Goal: Task Accomplishment & Management: Use online tool/utility

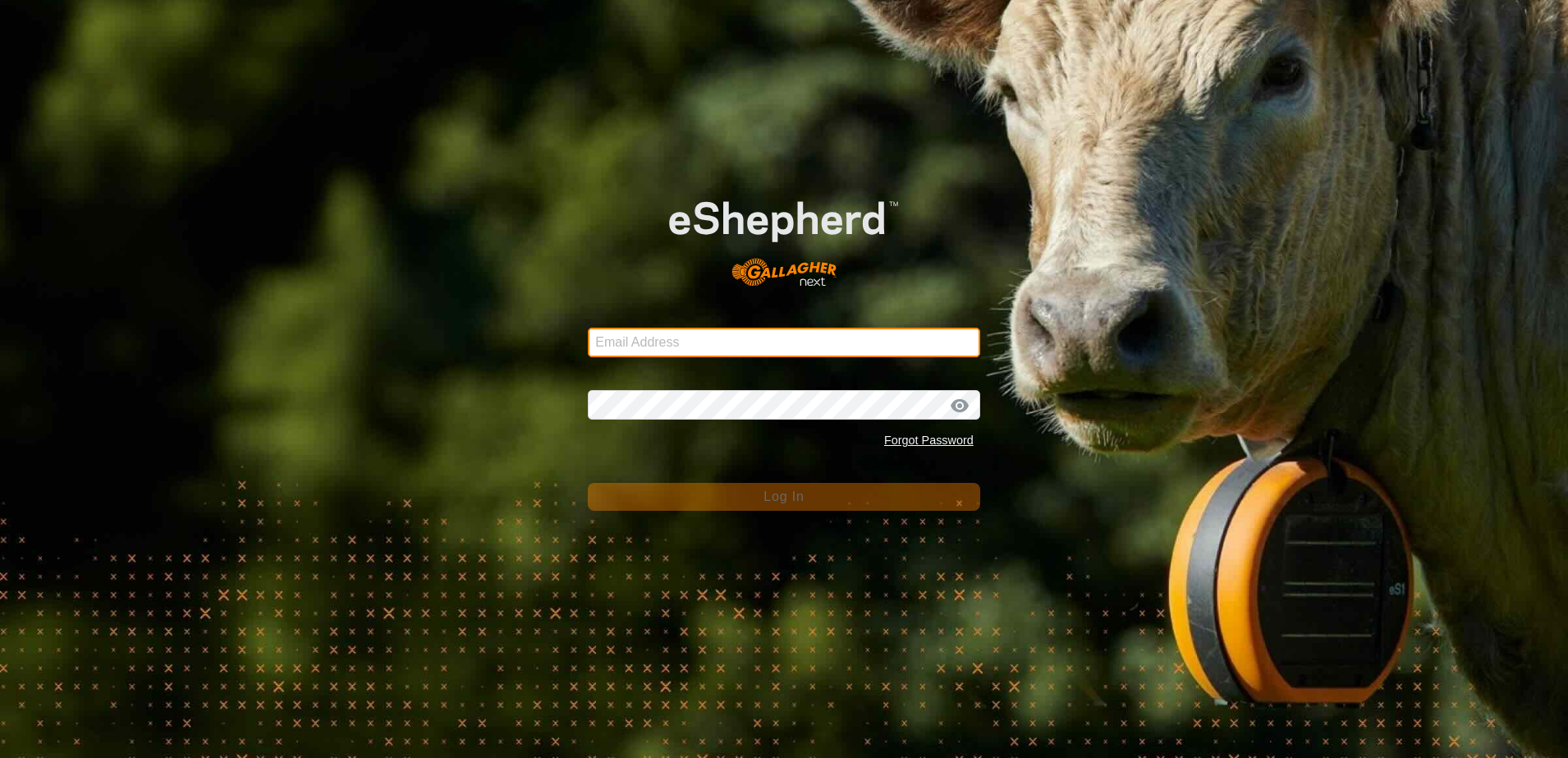
type input "[EMAIL_ADDRESS][DOMAIN_NAME]"
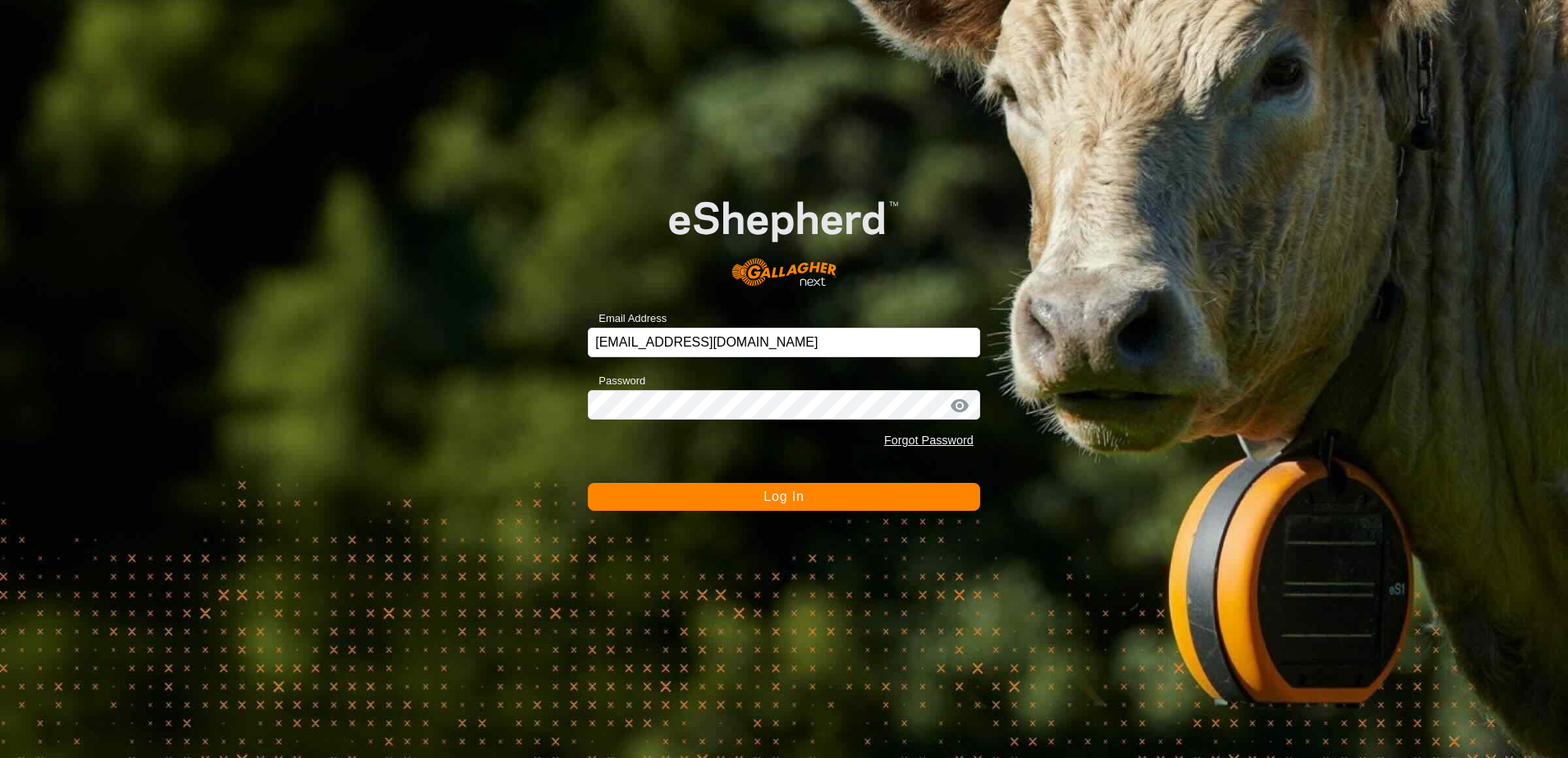
click at [743, 497] on button "Log In" at bounding box center [784, 497] width 392 height 28
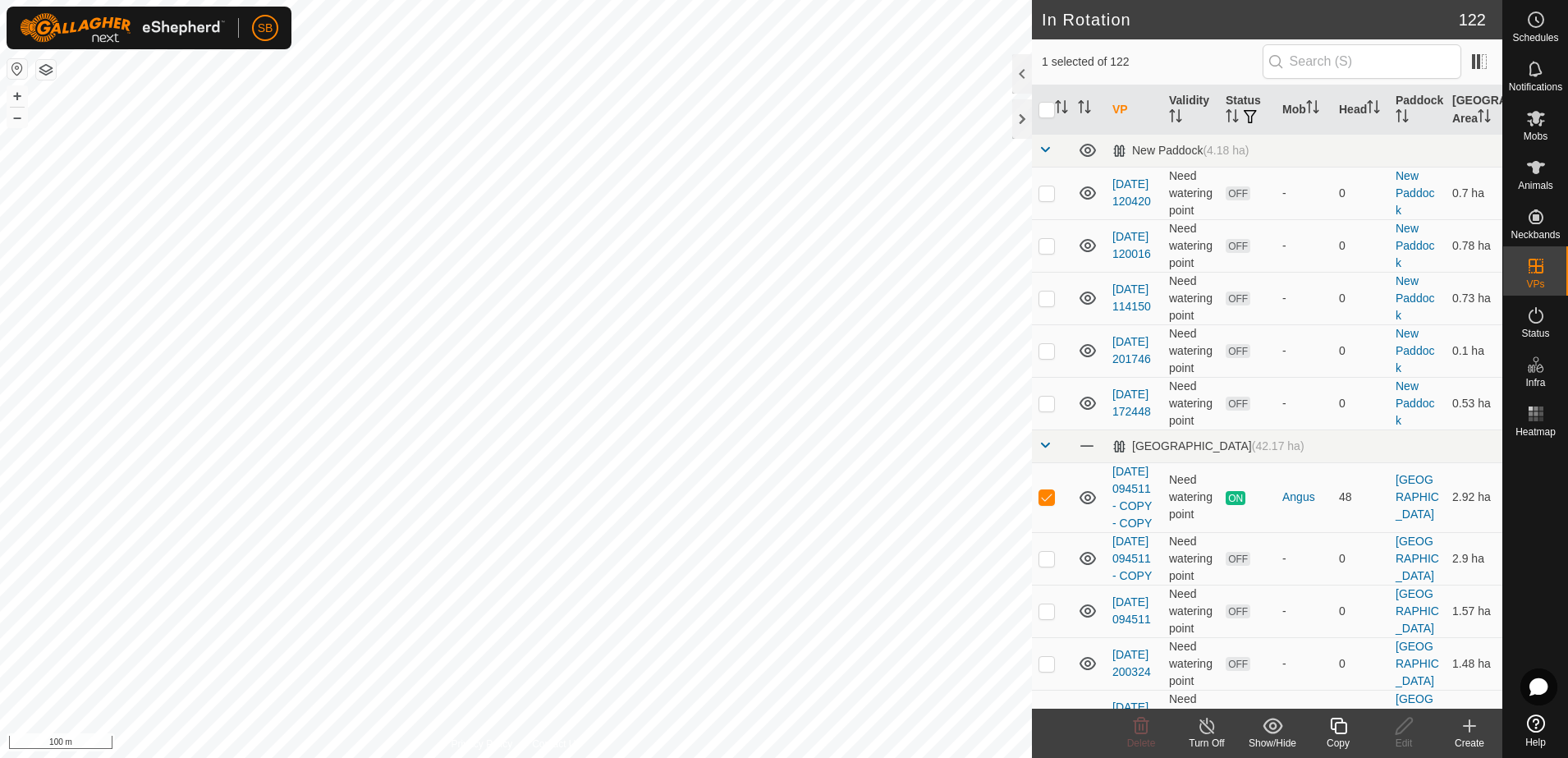
click at [1337, 727] on icon at bounding box center [1338, 726] width 21 height 20
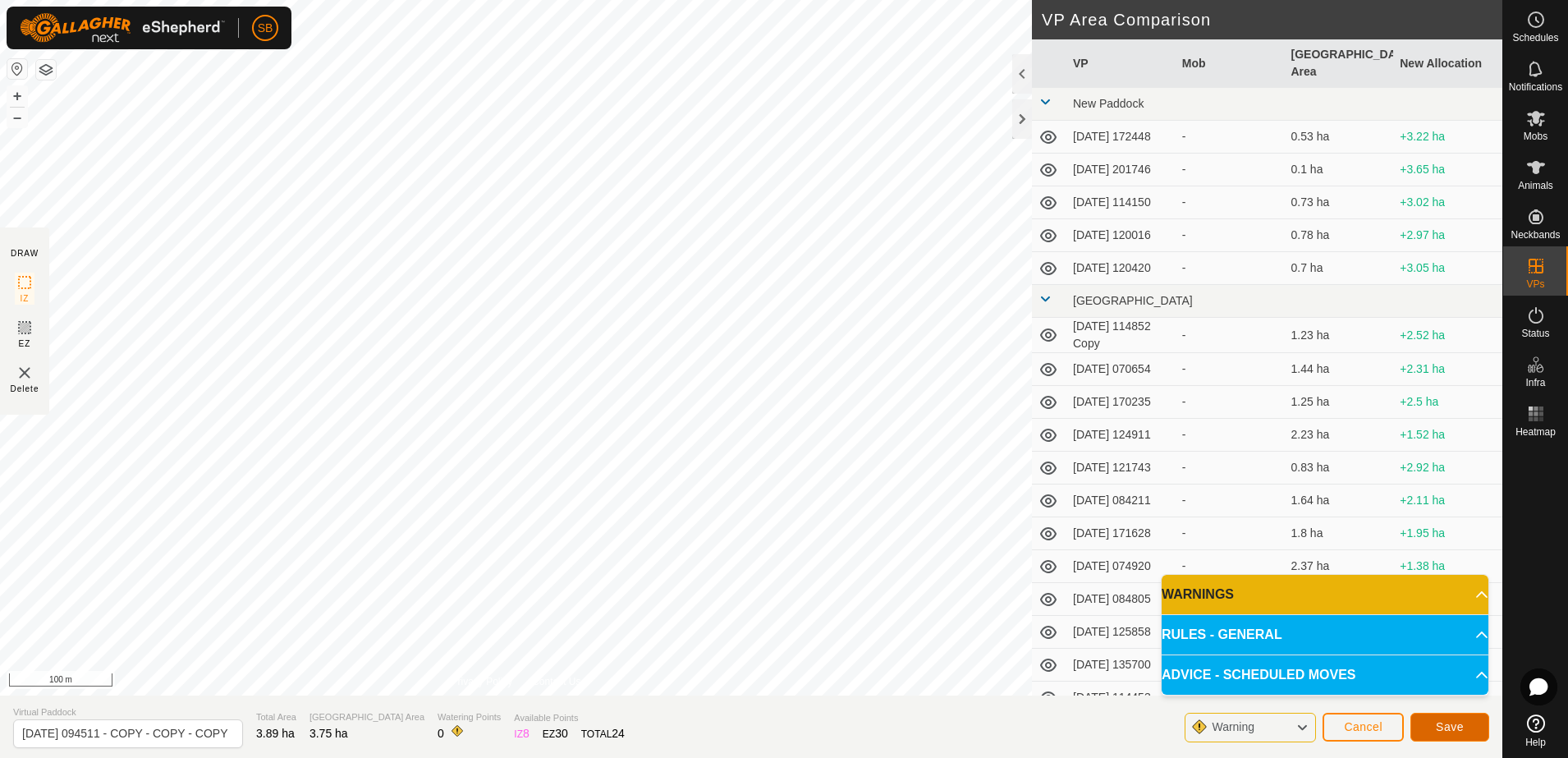
click at [1459, 733] on button "Save" at bounding box center [1450, 727] width 79 height 29
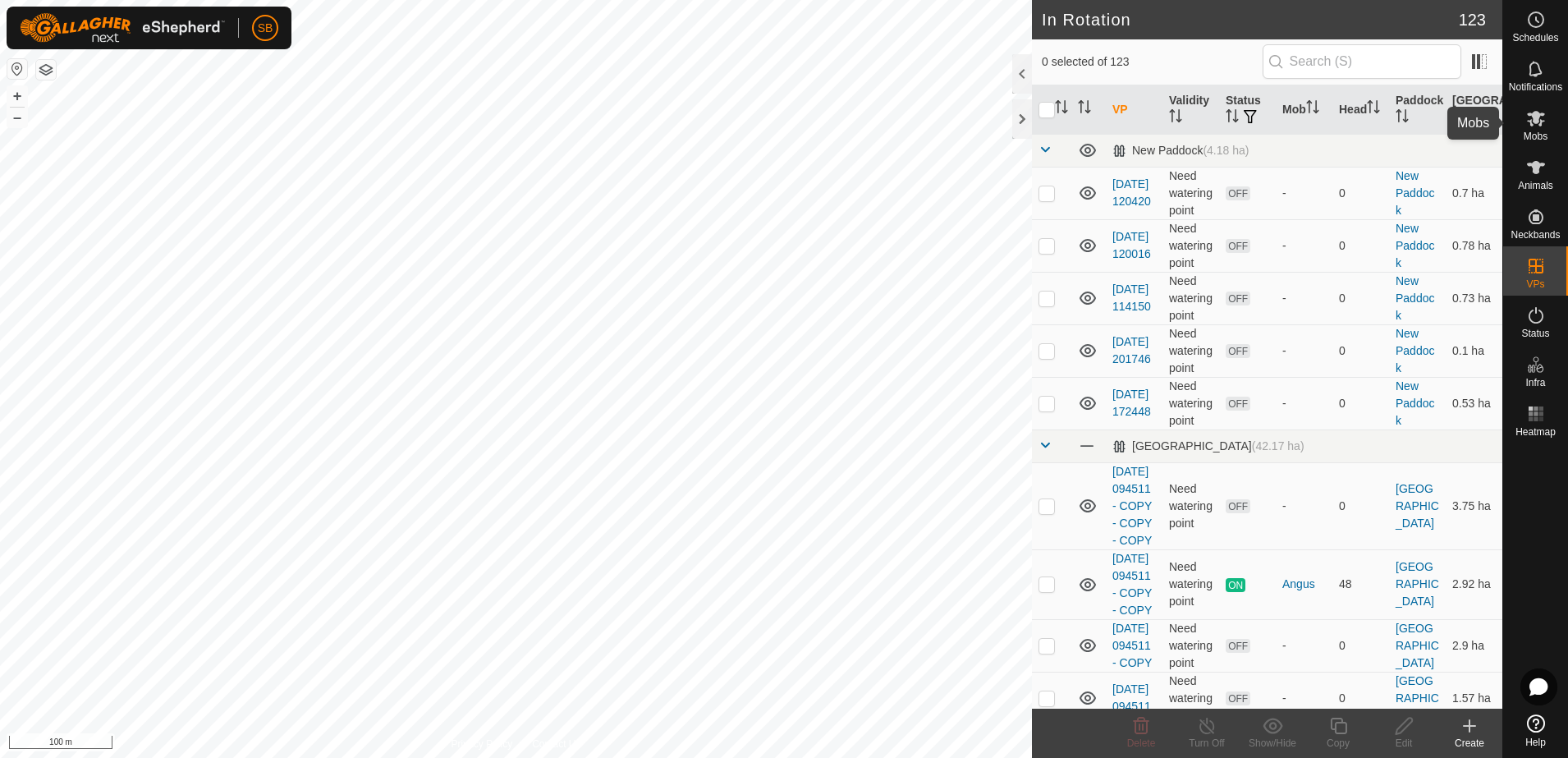
click at [1524, 133] on span "Mobs" at bounding box center [1535, 136] width 24 height 10
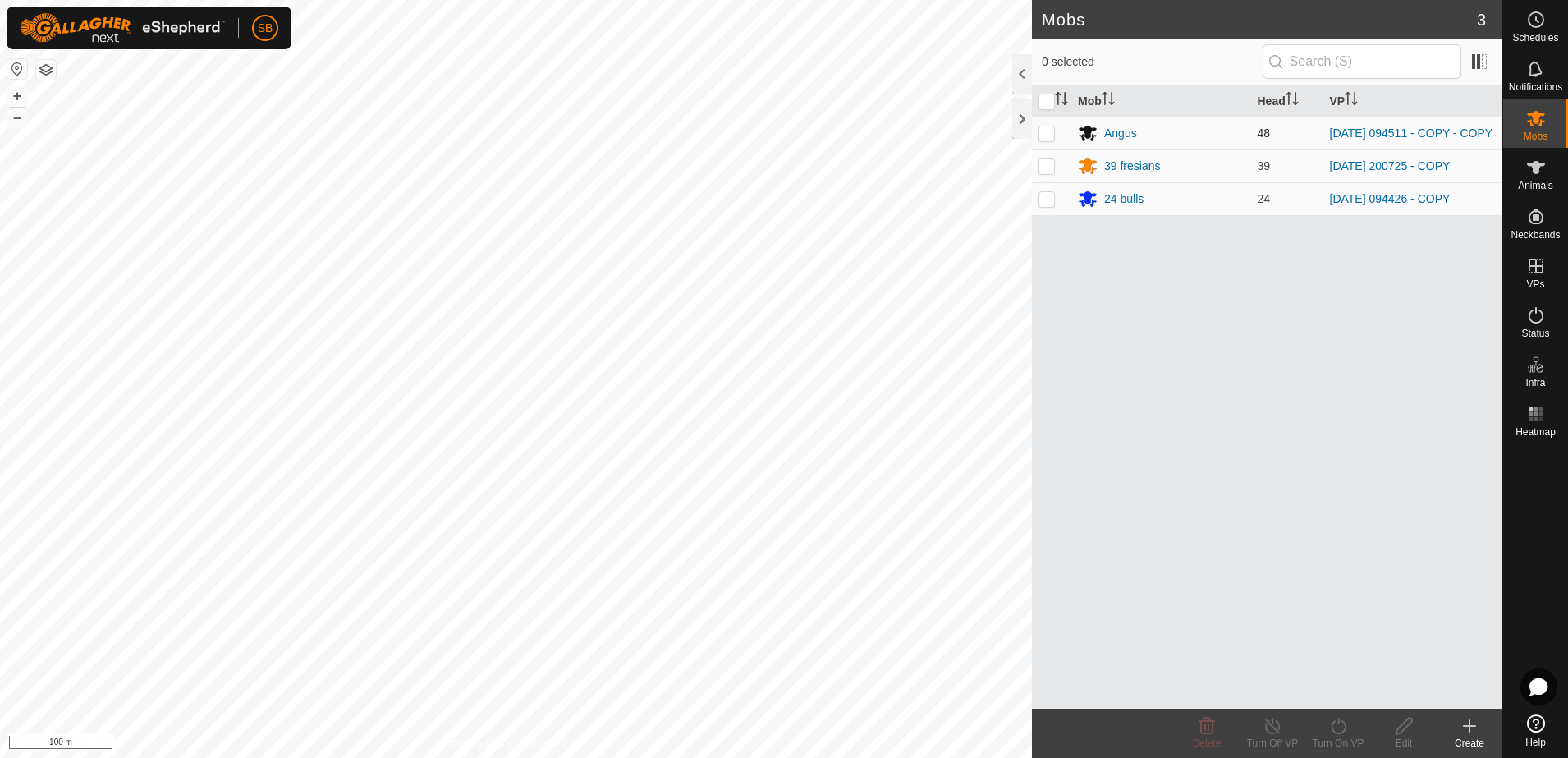
click at [1053, 136] on p-checkbox at bounding box center [1046, 133] width 16 height 13
checkbox input "true"
click at [1341, 737] on div "Turn On VP" at bounding box center [1338, 743] width 66 height 15
click at [1350, 685] on link "Now" at bounding box center [1387, 690] width 162 height 33
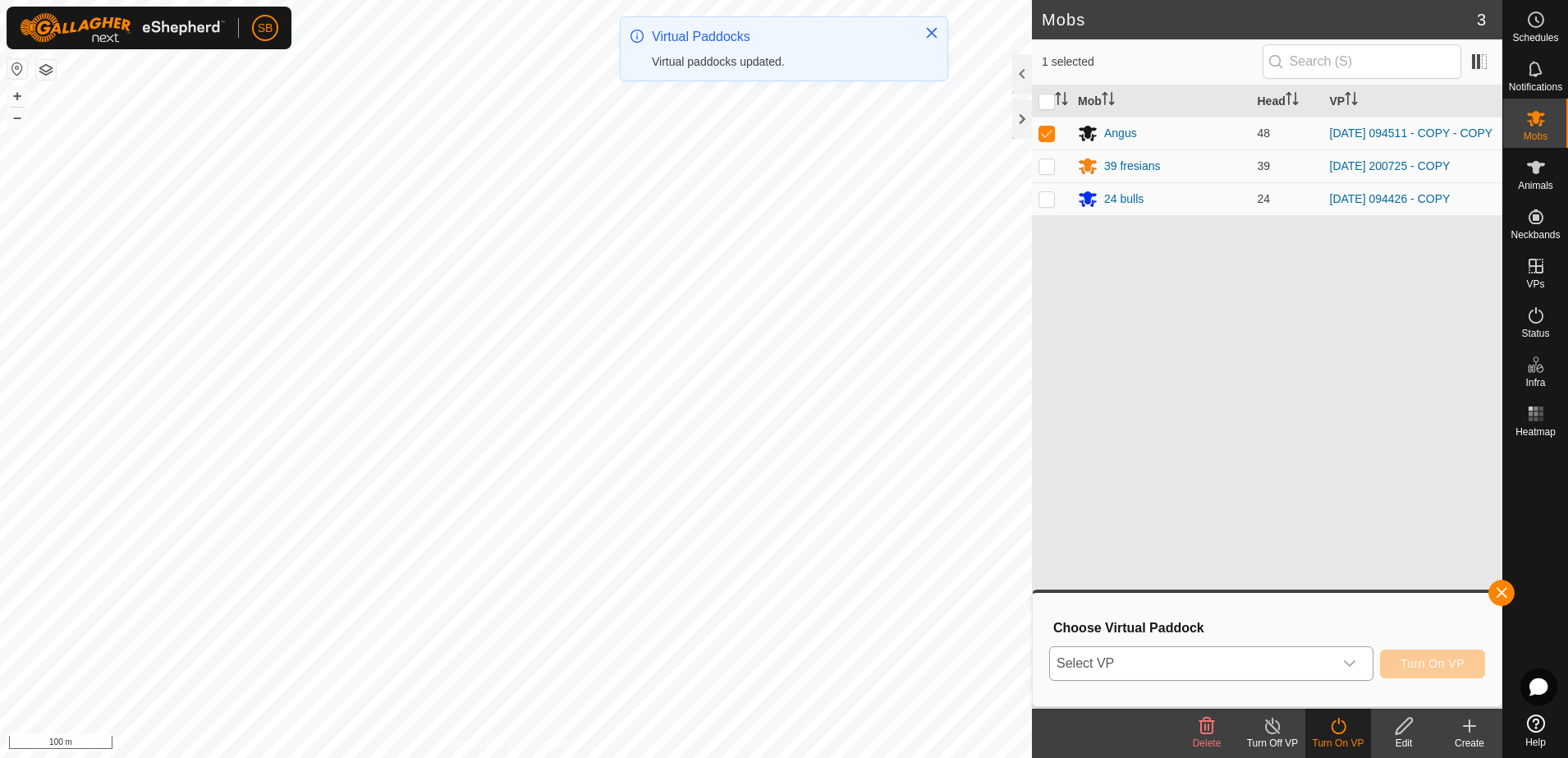
click at [1360, 664] on div "dropdown trigger" at bounding box center [1350, 663] width 33 height 33
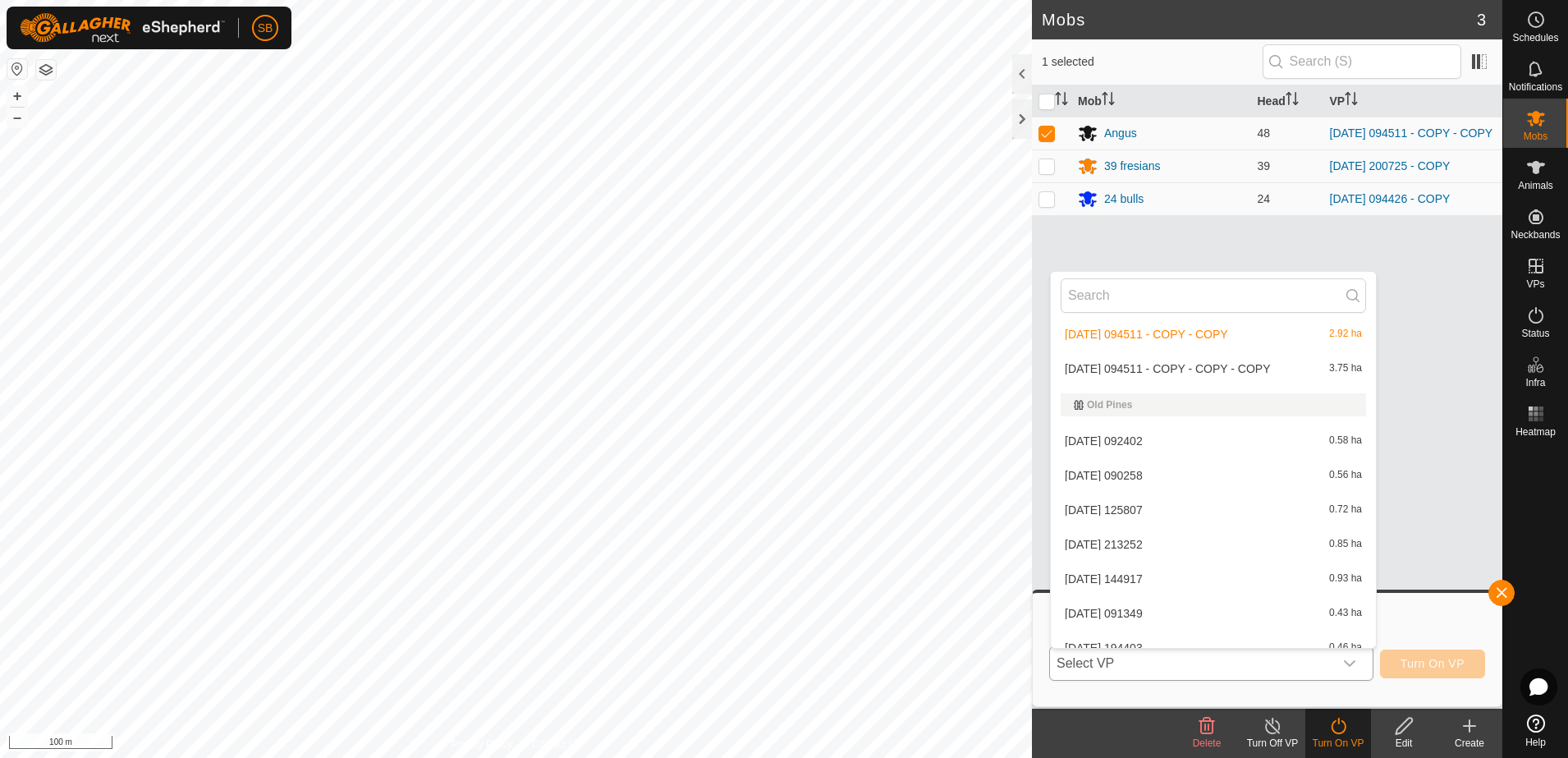
scroll to position [2709, 0]
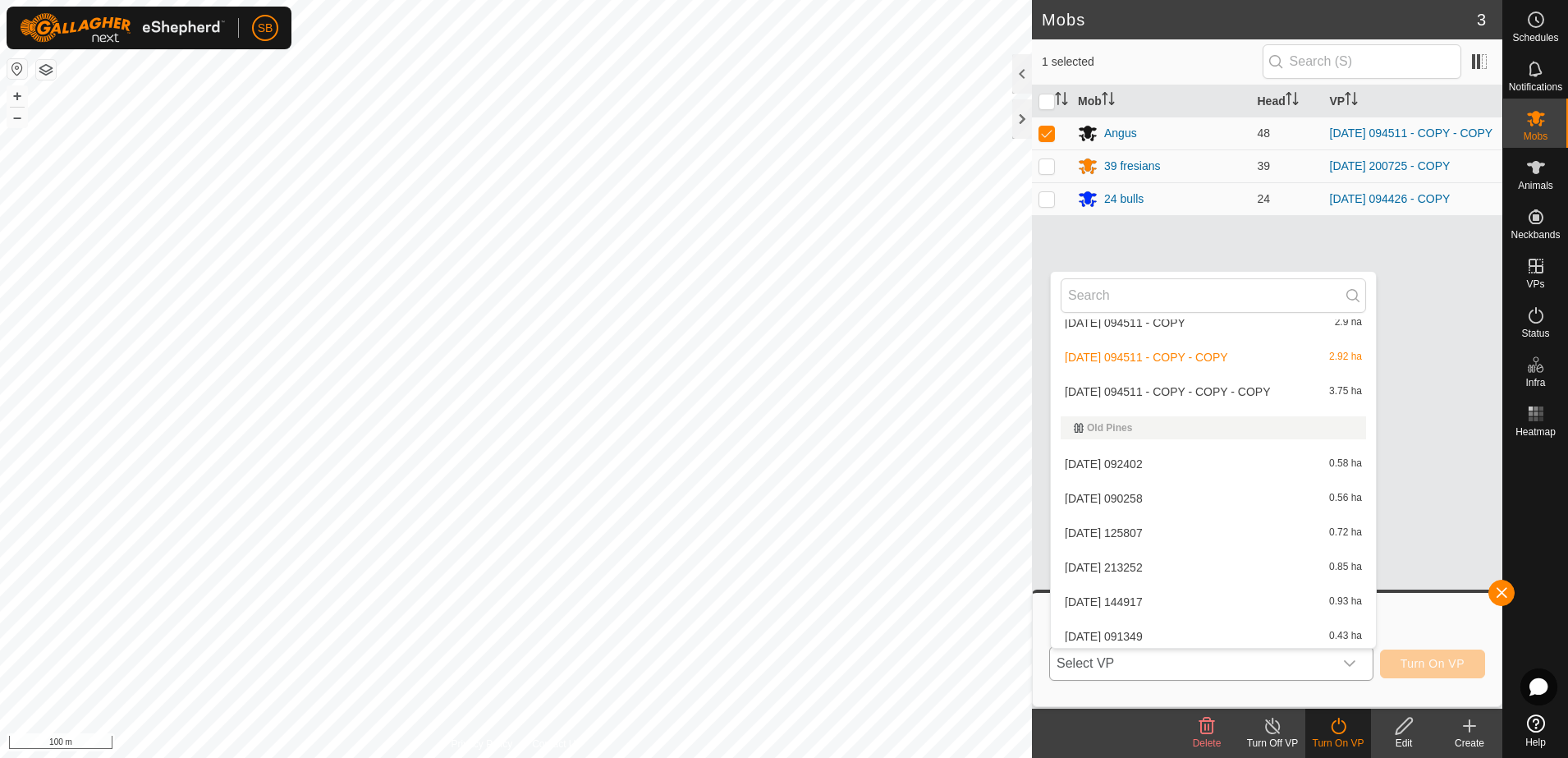
click at [1232, 387] on li "[DATE] 094511 - COPY - COPY - COPY 3.75 ha" at bounding box center [1213, 391] width 325 height 33
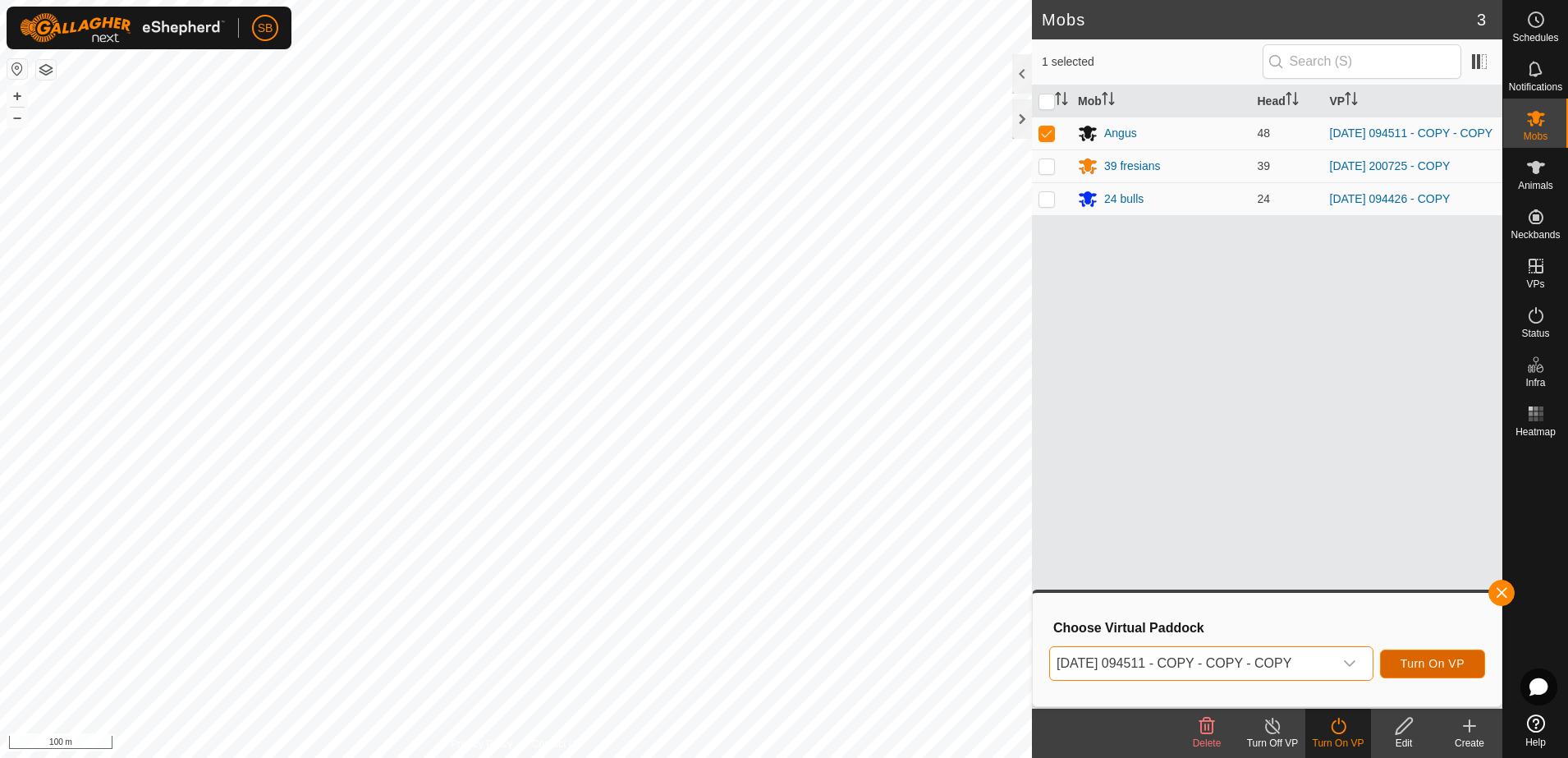
click at [1429, 667] on span "Turn On VP" at bounding box center [1433, 663] width 64 height 13
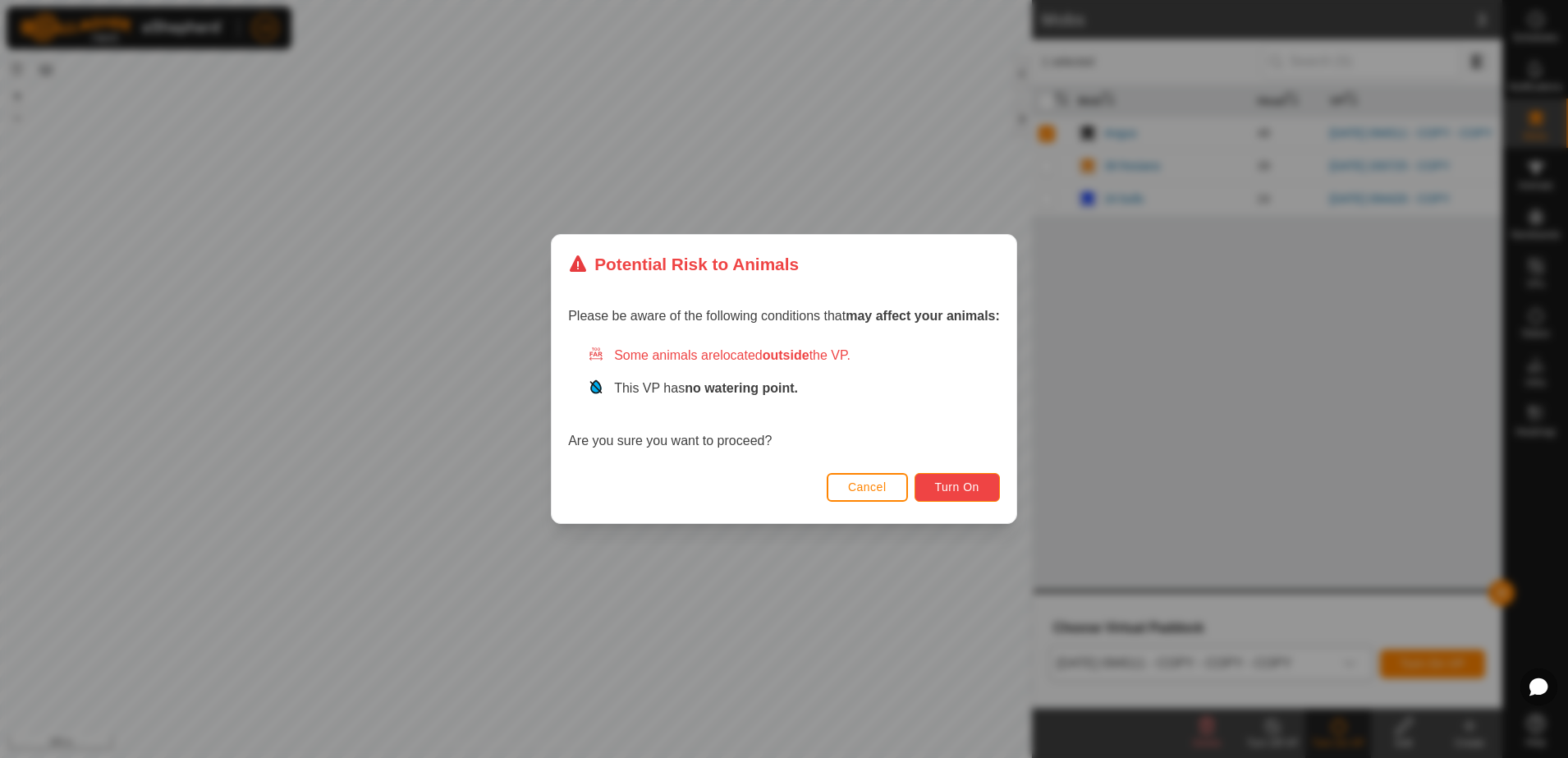
click at [971, 487] on span "Turn On" at bounding box center [957, 487] width 44 height 13
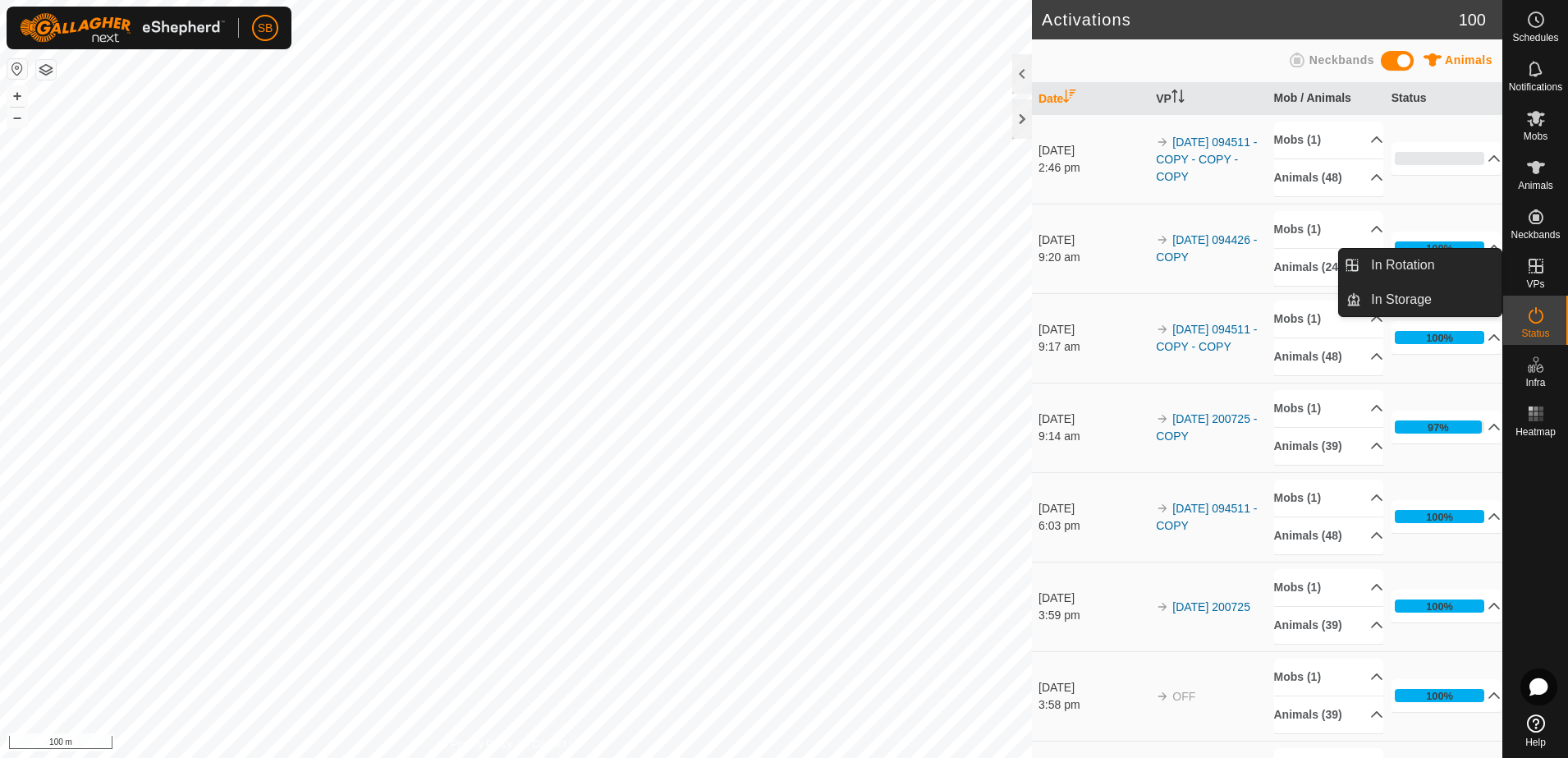
drag, startPoint x: 1531, startPoint y: 278, endPoint x: 1523, endPoint y: 276, distance: 8.2
click at [1532, 279] on span "VPs" at bounding box center [1535, 284] width 18 height 10
click at [1434, 254] on link "In Rotation" at bounding box center [1431, 265] width 140 height 33
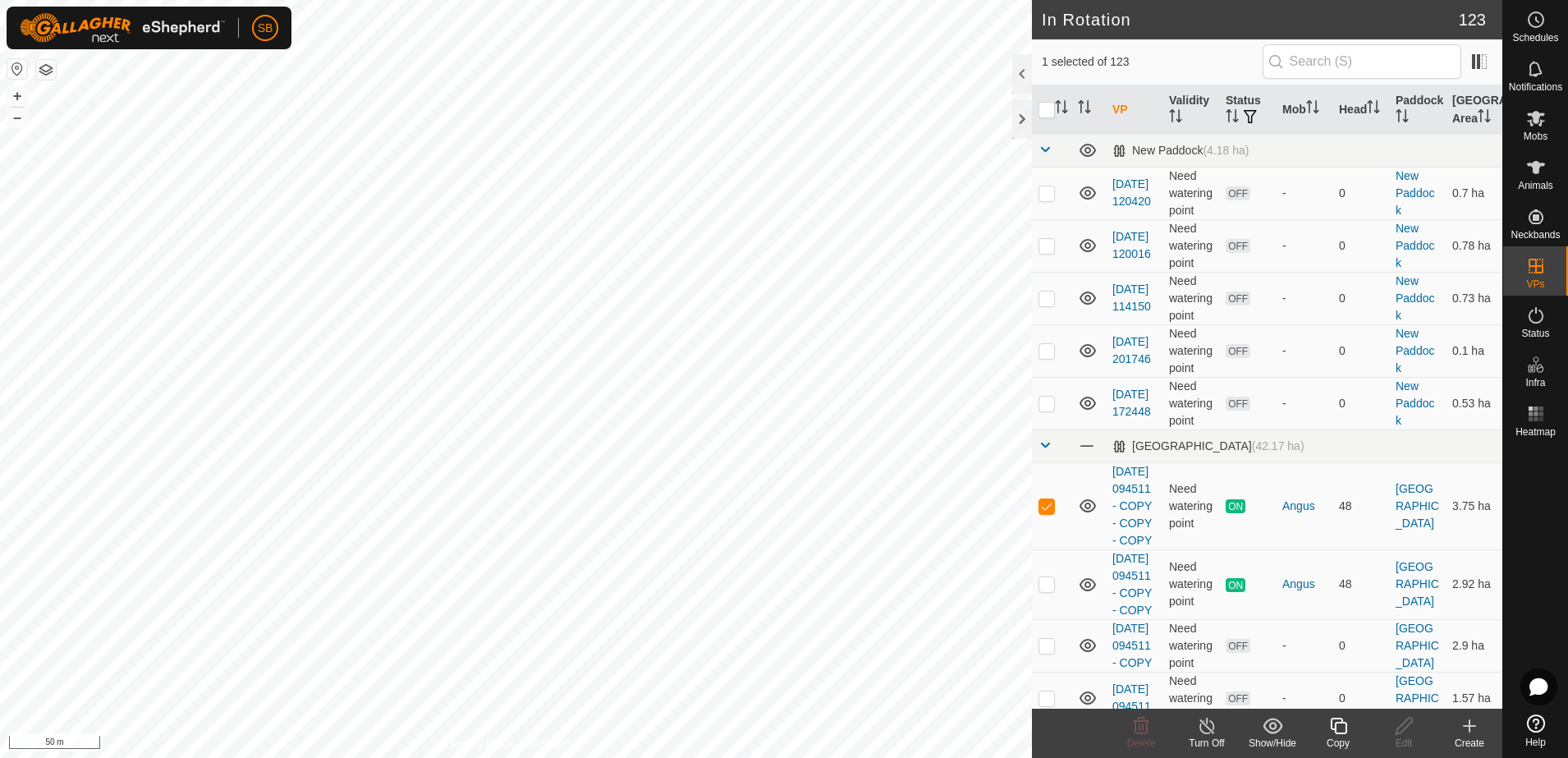
checkbox input "false"
checkbox input "true"
click at [1338, 740] on div "Copy" at bounding box center [1338, 743] width 66 height 15
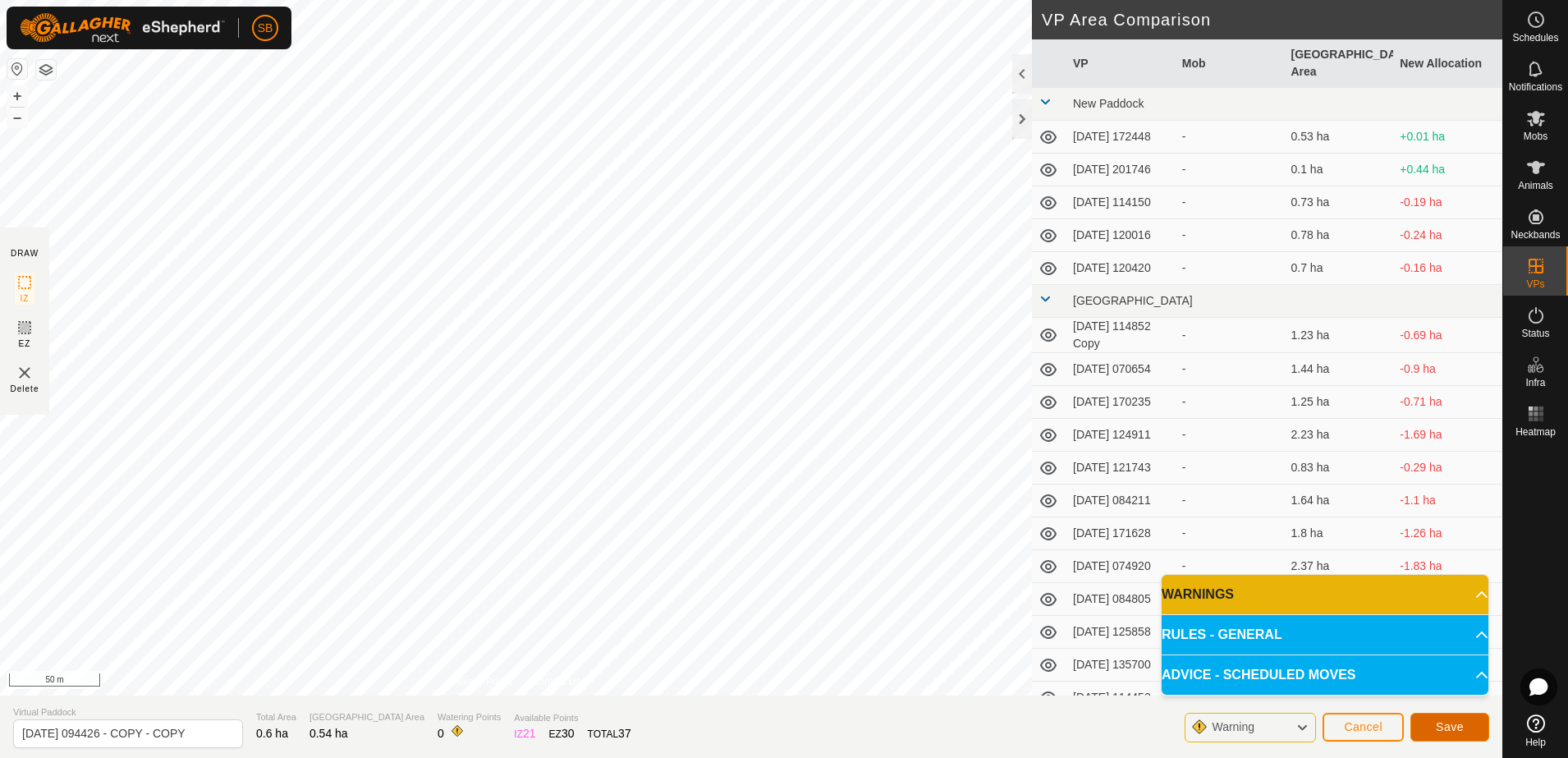
click at [1460, 726] on span "Save" at bounding box center [1450, 727] width 28 height 13
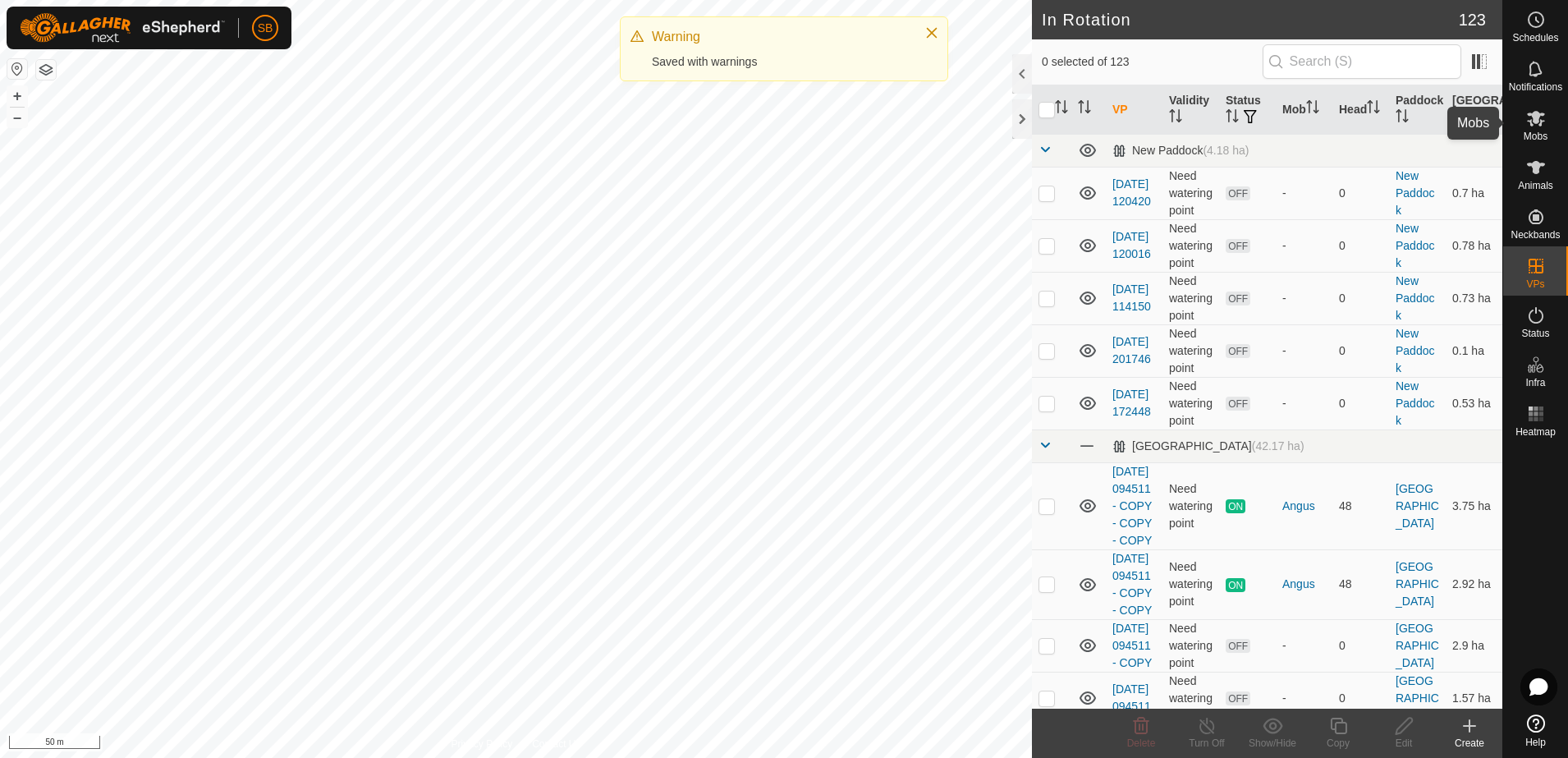
click at [1533, 138] on span "Mobs" at bounding box center [1535, 136] width 24 height 10
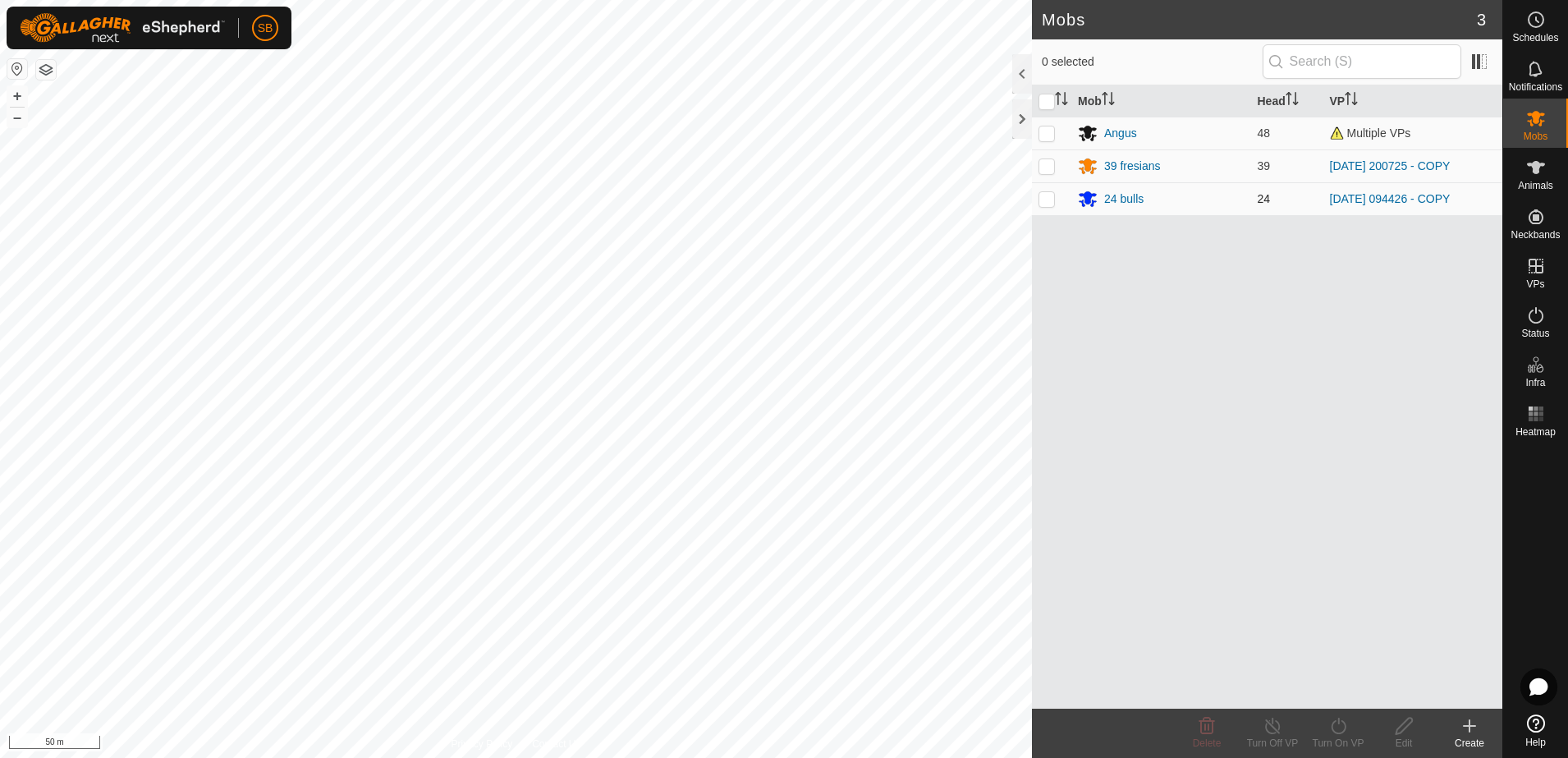
click at [1041, 201] on p-checkbox at bounding box center [1046, 199] width 16 height 13
checkbox input "true"
click at [1343, 731] on icon at bounding box center [1338, 726] width 15 height 16
click at [1327, 693] on link "Now" at bounding box center [1387, 690] width 162 height 33
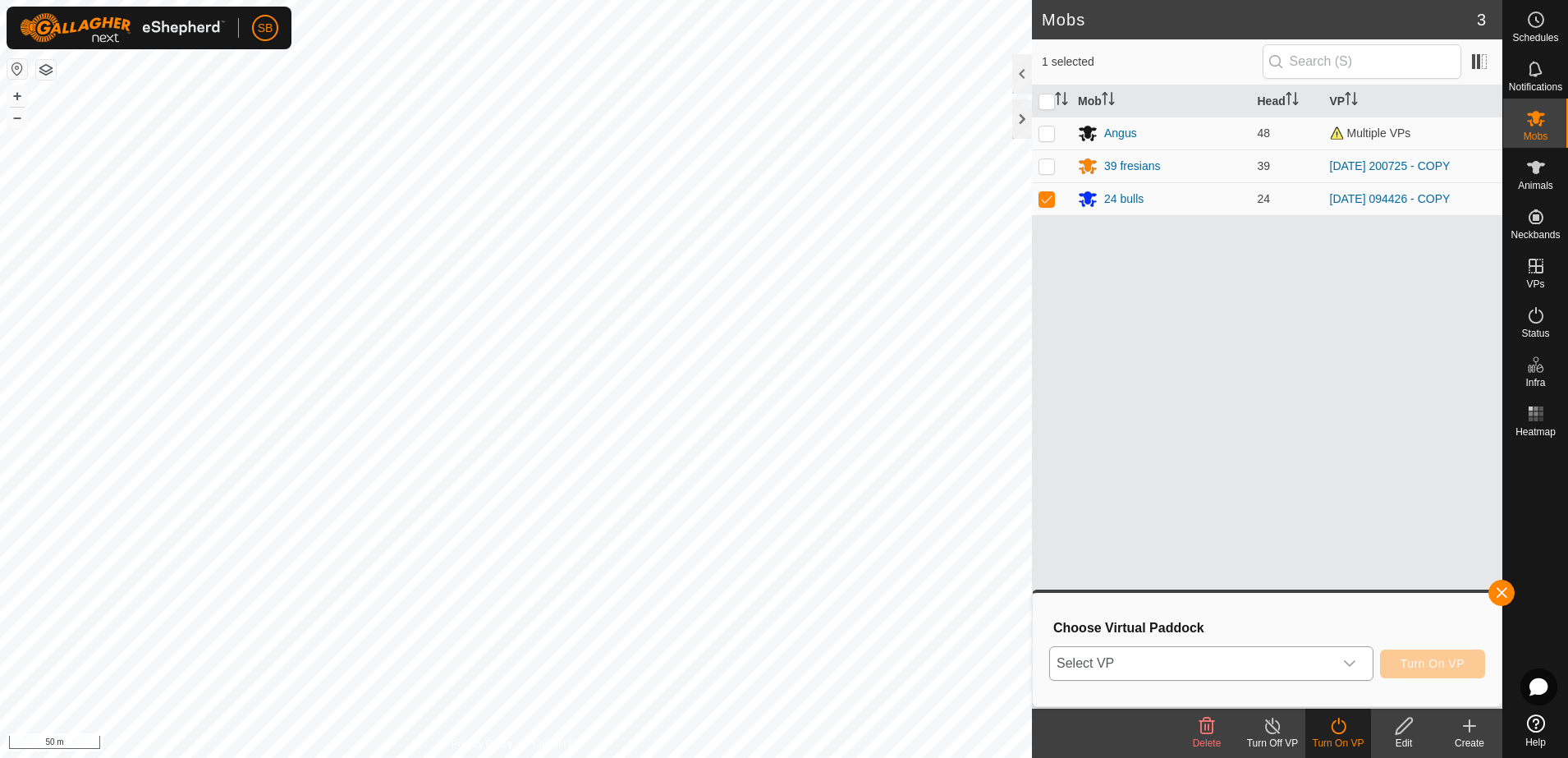
click at [1355, 662] on icon "dropdown trigger" at bounding box center [1350, 663] width 12 height 7
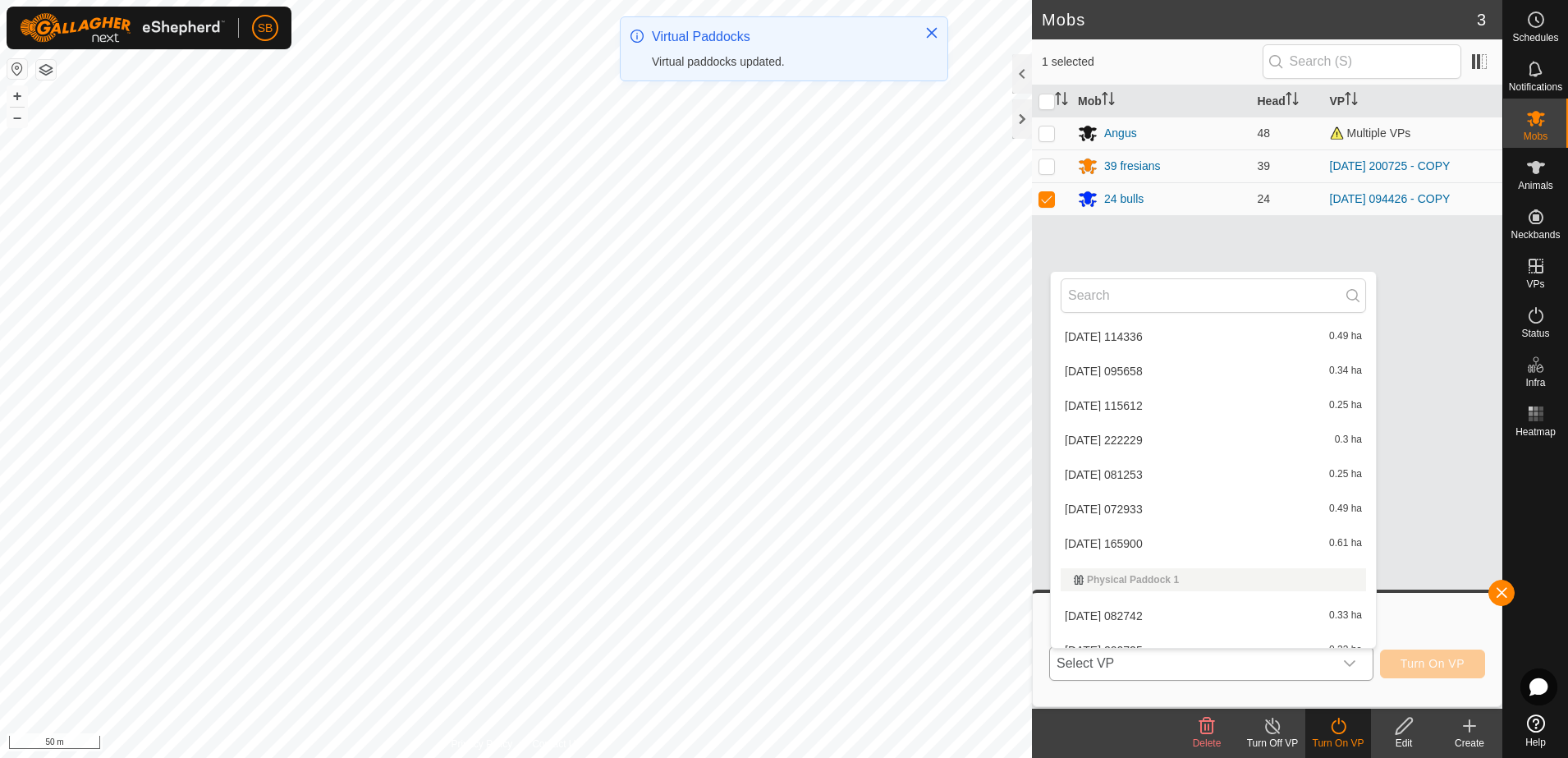
scroll to position [4209, 0]
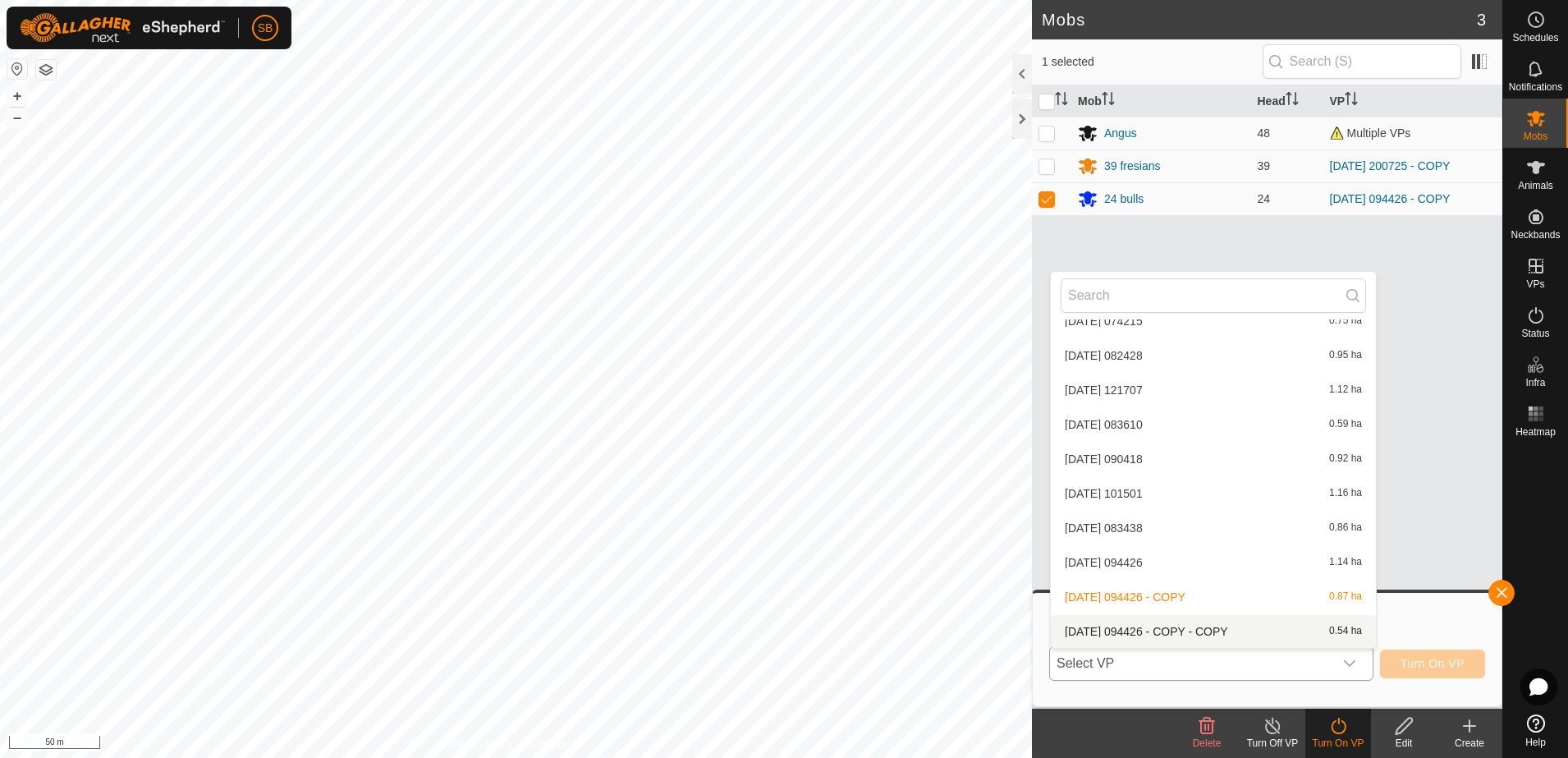
click at [1243, 626] on li "[DATE] 094426 - COPY - COPY 0.54 ha" at bounding box center [1213, 631] width 325 height 33
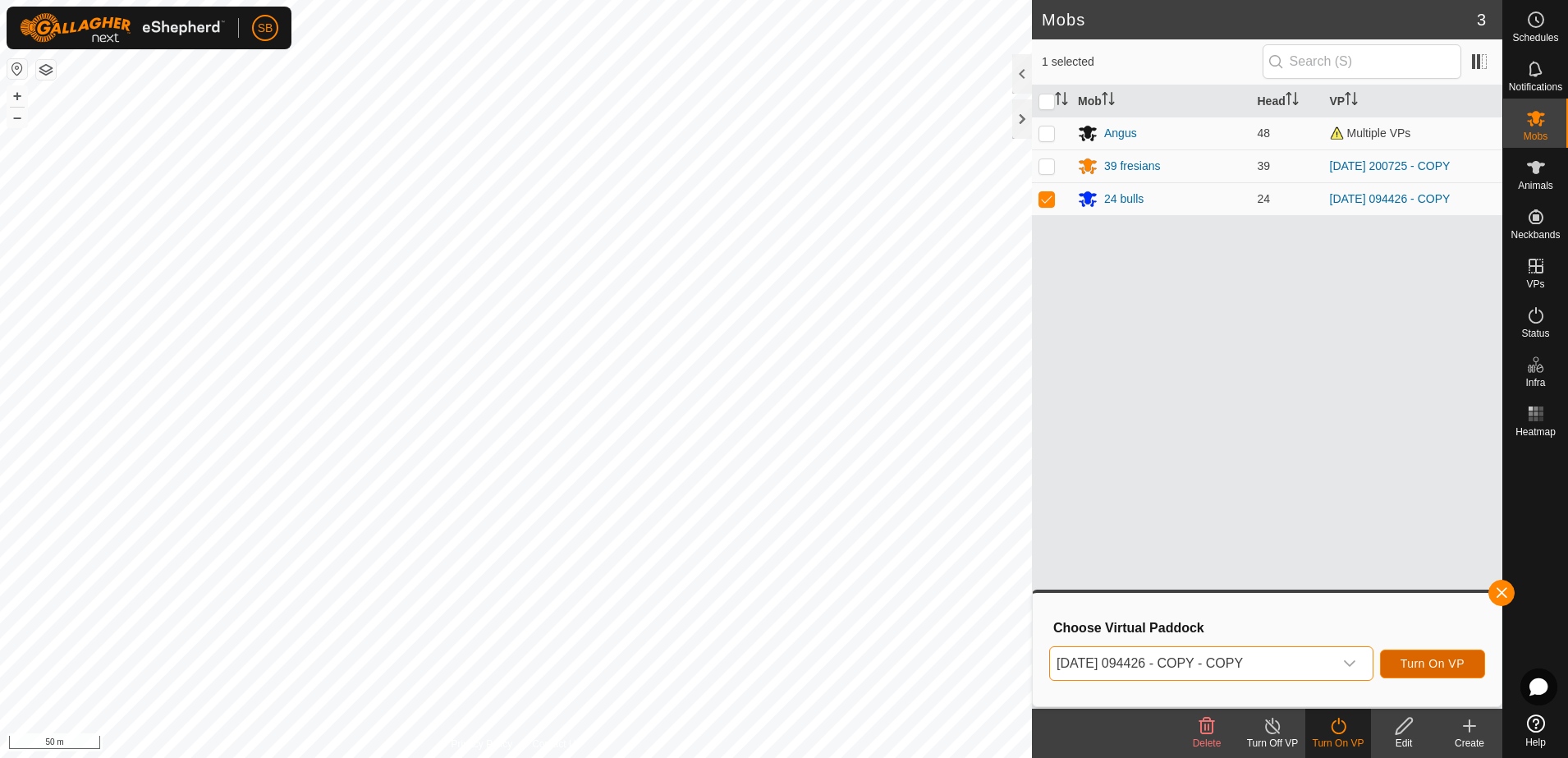
click at [1412, 664] on span "Turn On VP" at bounding box center [1433, 663] width 64 height 13
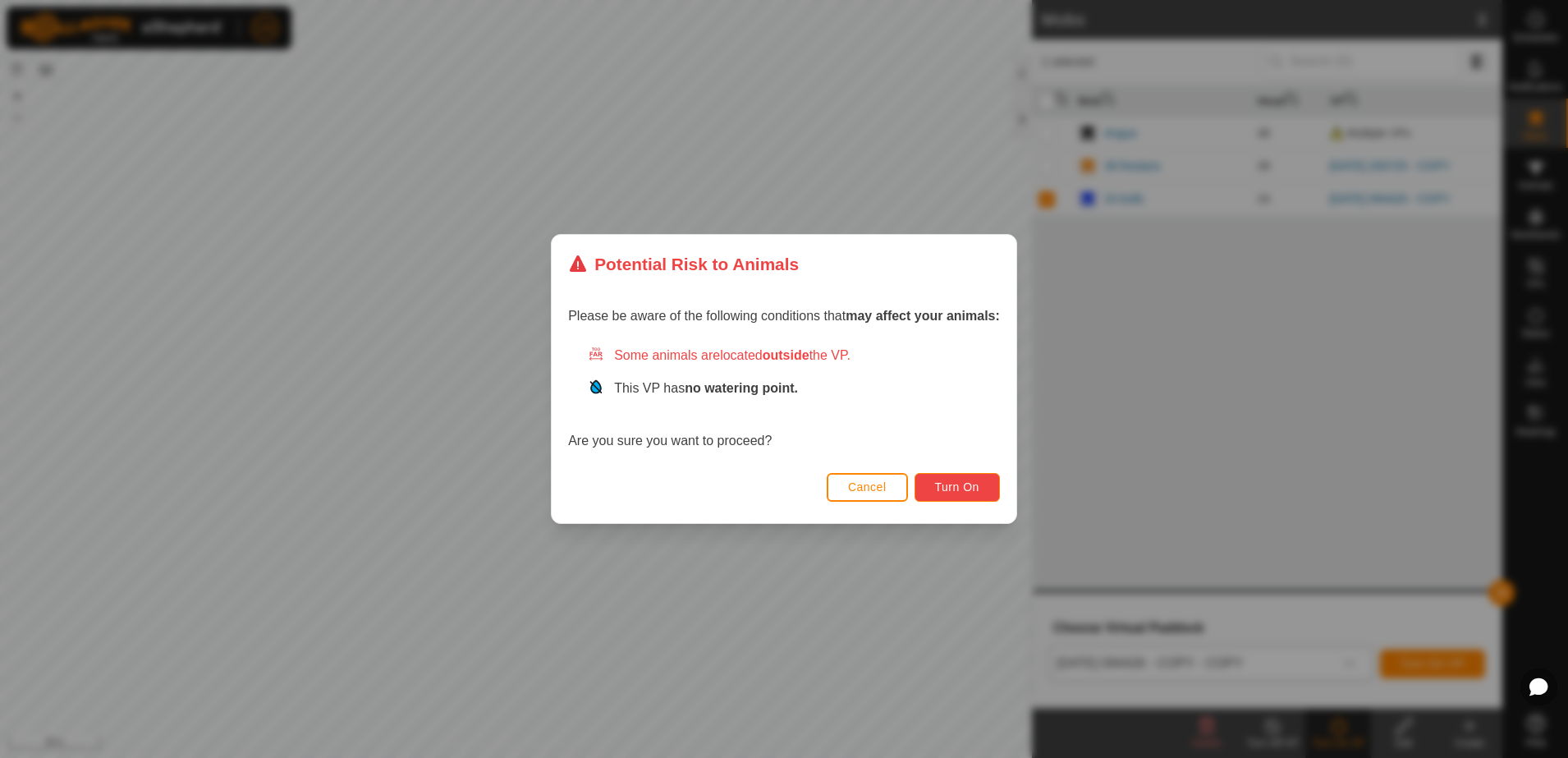
click at [976, 485] on span "Turn On" at bounding box center [957, 487] width 44 height 13
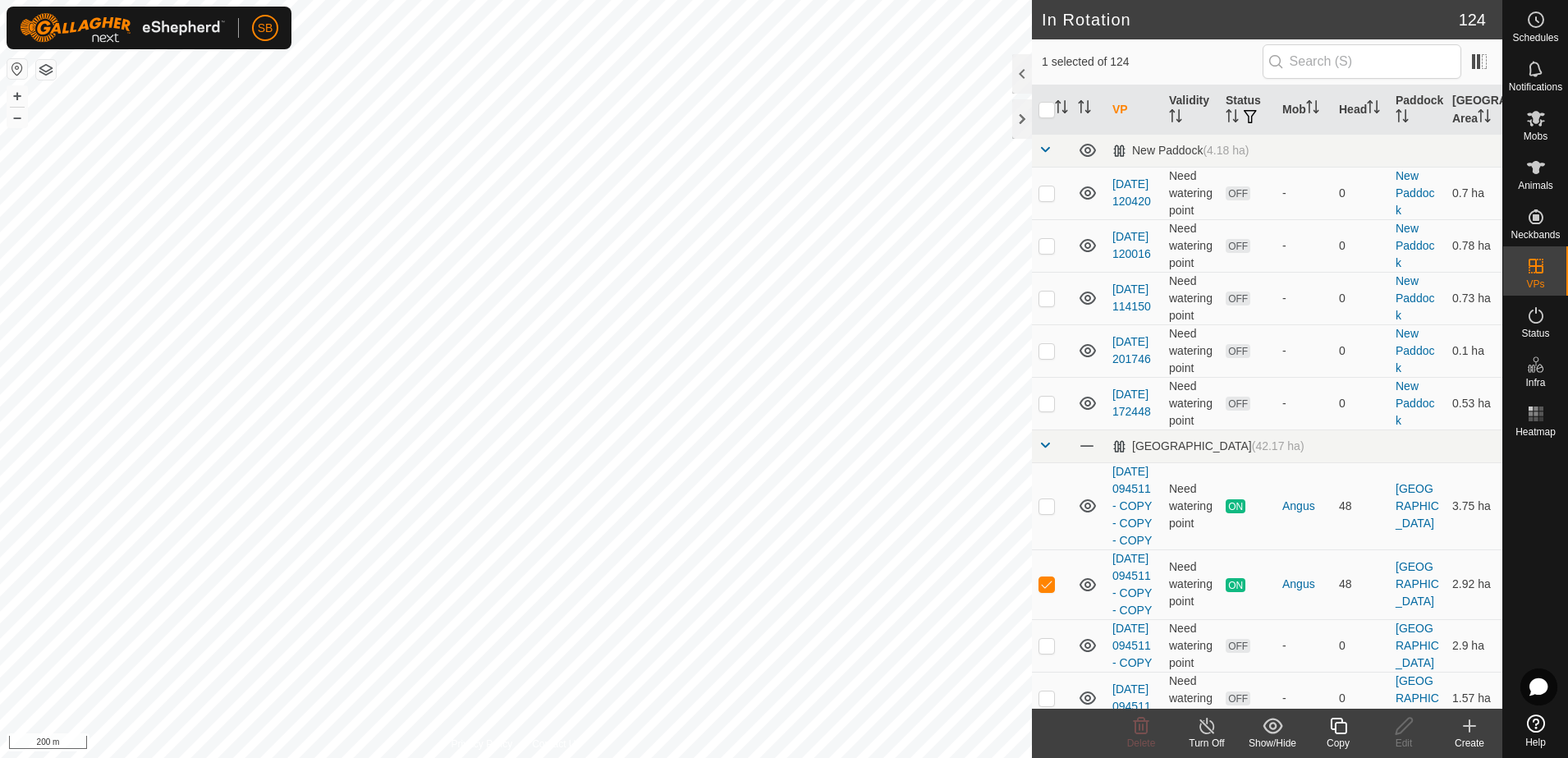
checkbox input "true"
checkbox input "false"
click at [1346, 728] on icon at bounding box center [1338, 726] width 16 height 16
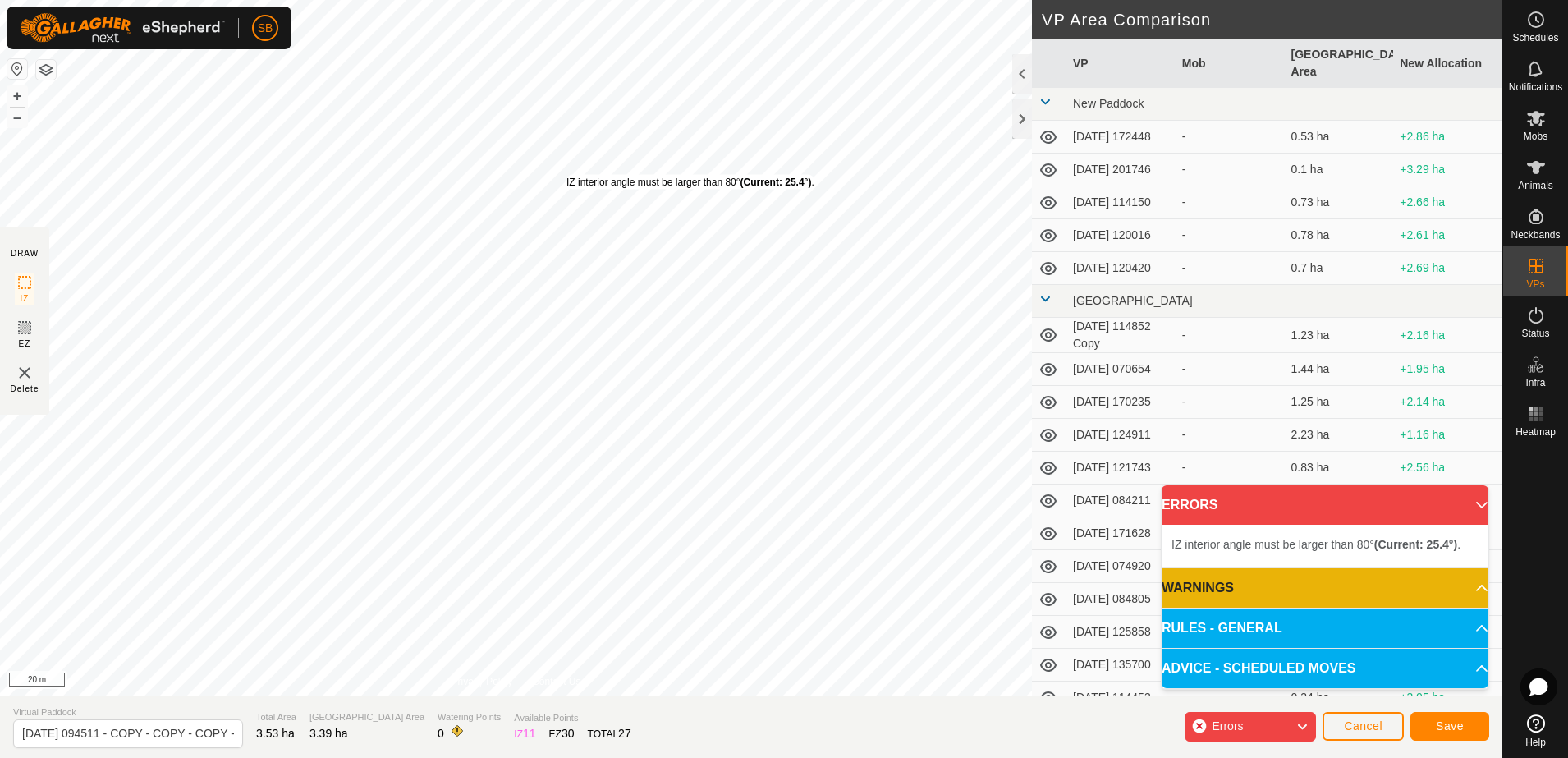
click at [566, 175] on div "IZ interior angle must be larger than 80° (Current: 25.4°) ." at bounding box center [690, 182] width 248 height 15
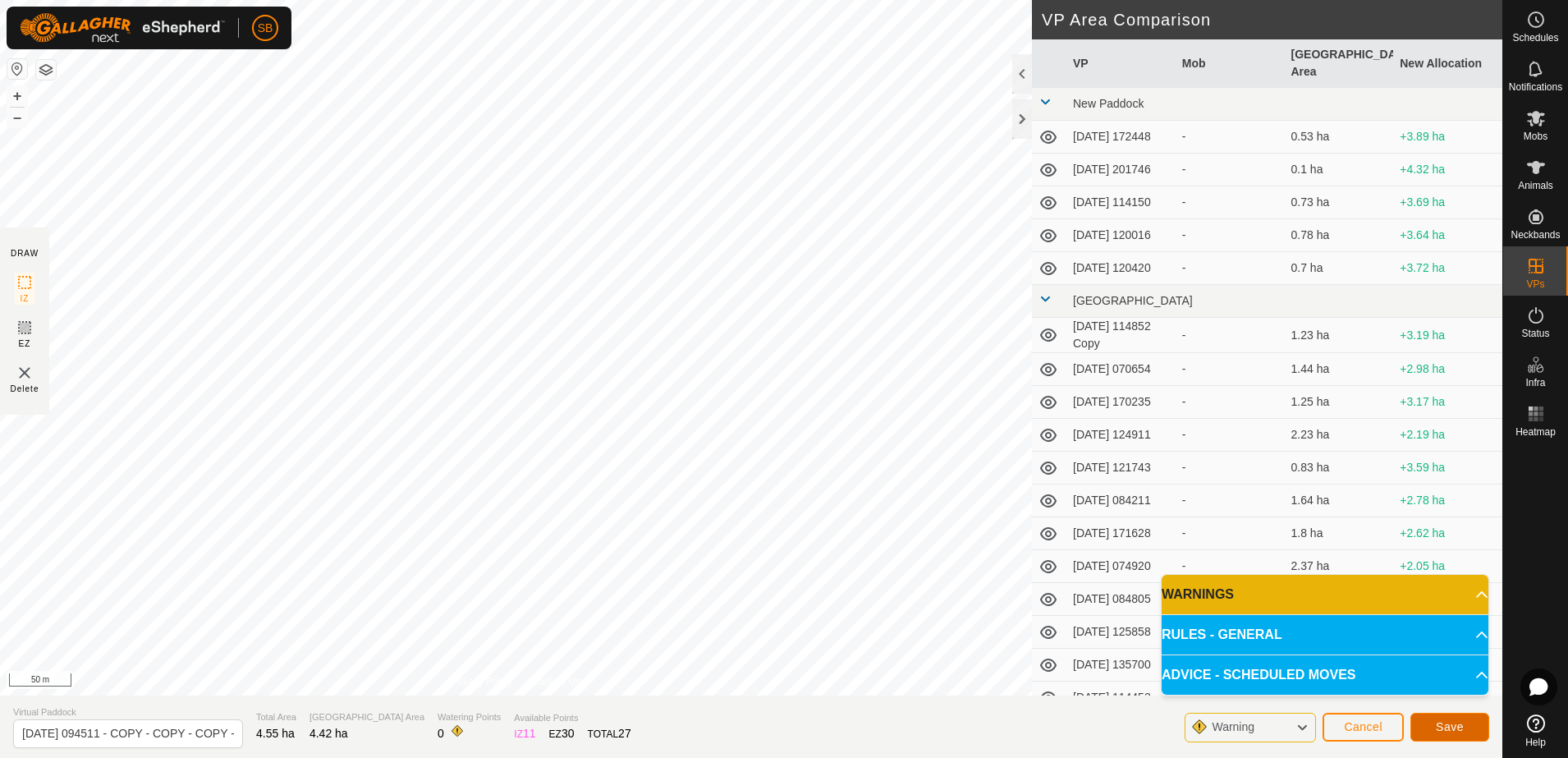
click at [1445, 727] on span "Save" at bounding box center [1450, 727] width 28 height 13
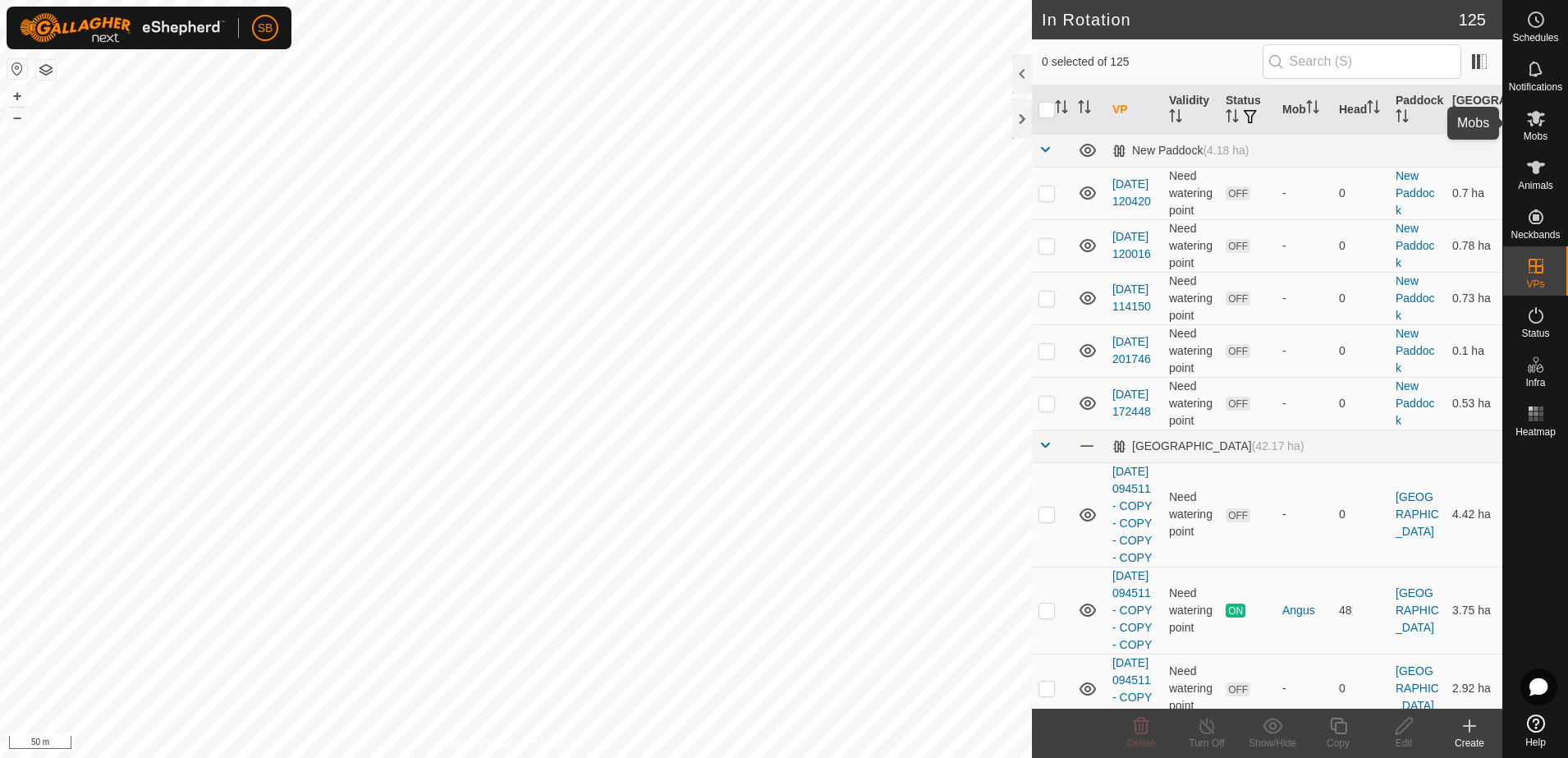
click at [1542, 118] on icon at bounding box center [1536, 119] width 20 height 20
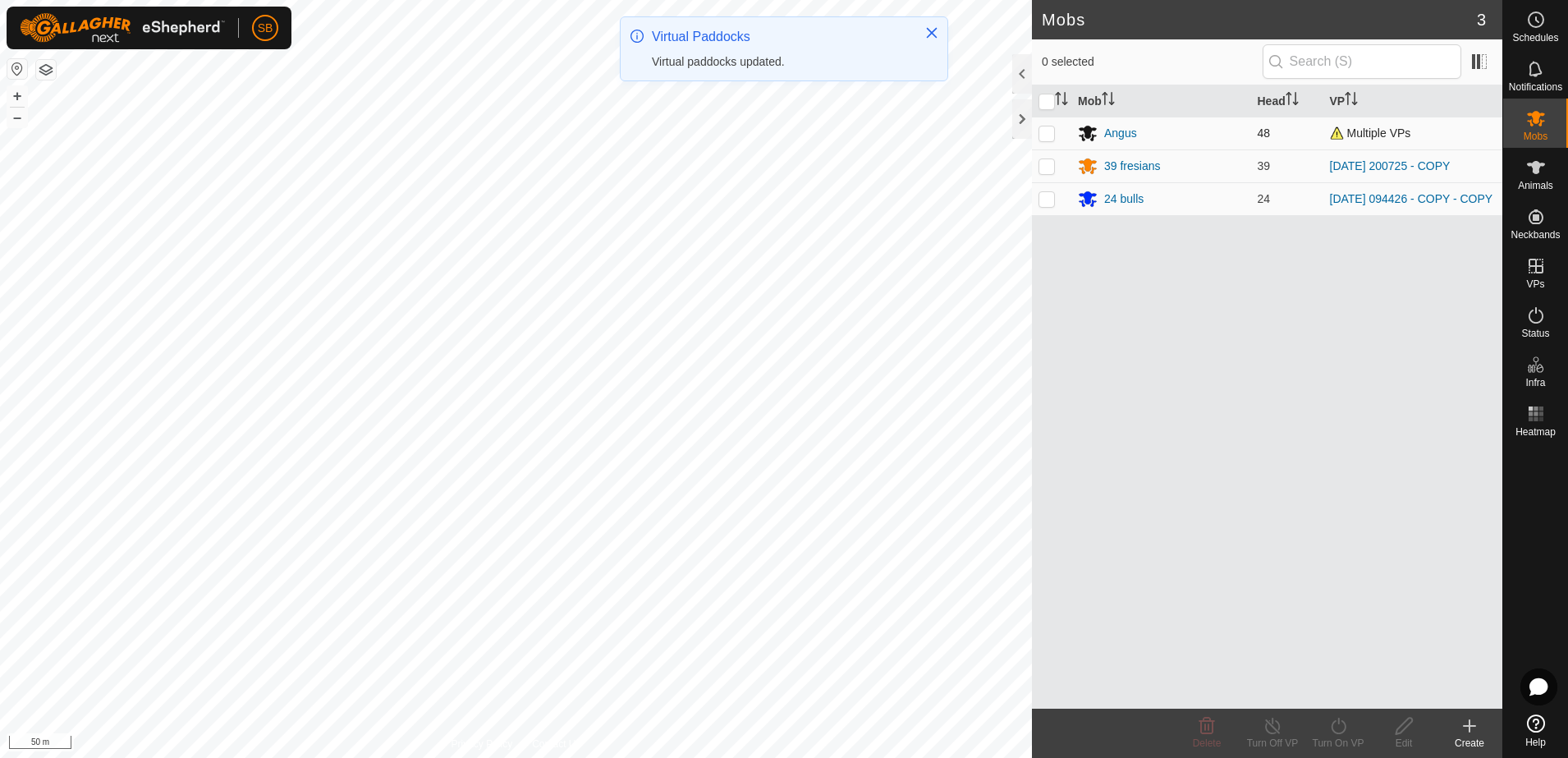
click at [1047, 134] on p-checkbox at bounding box center [1046, 133] width 16 height 13
checkbox input "true"
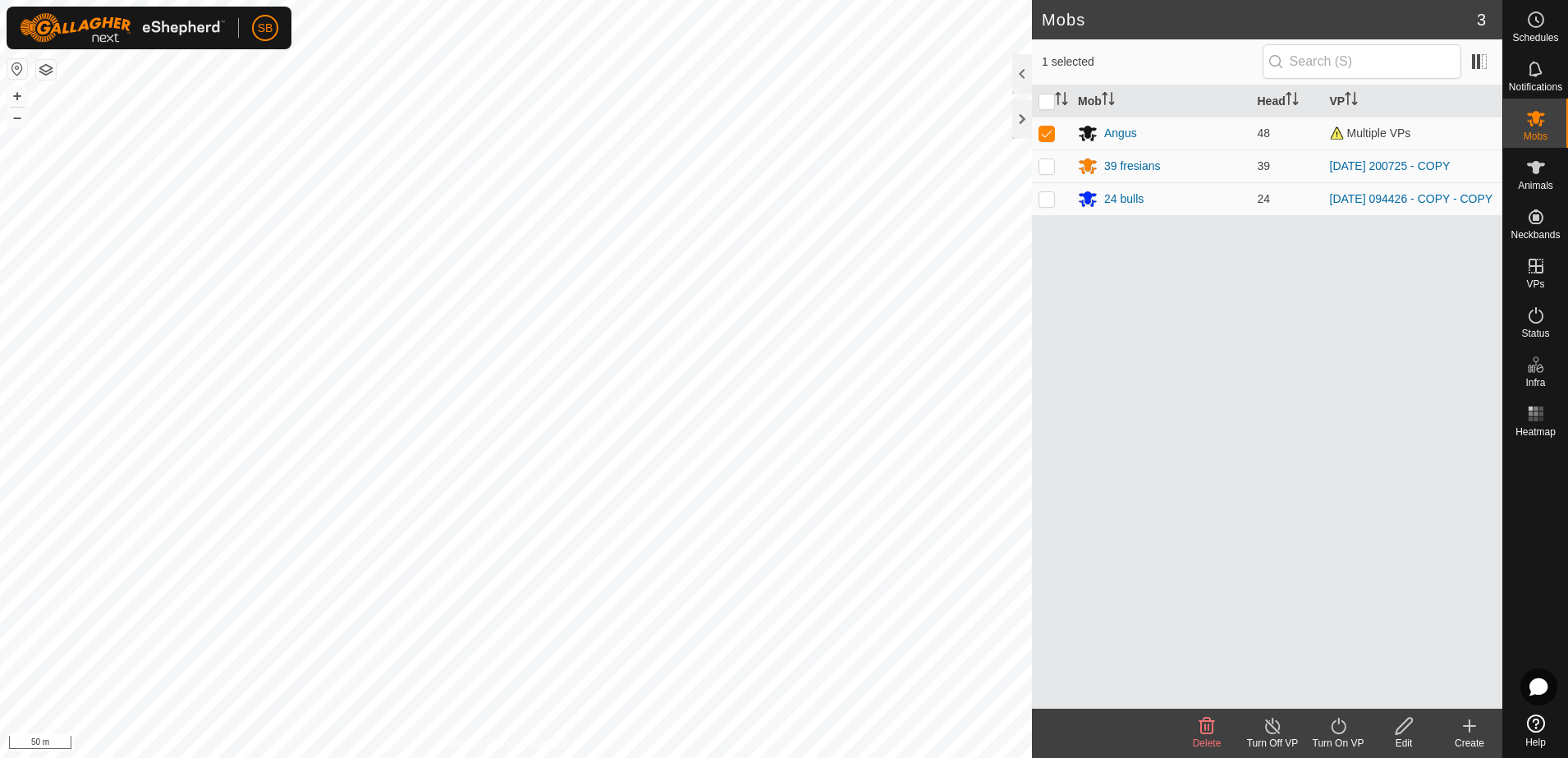
click at [1345, 733] on icon at bounding box center [1338, 726] width 21 height 20
click at [1353, 685] on link "Now" at bounding box center [1387, 690] width 162 height 33
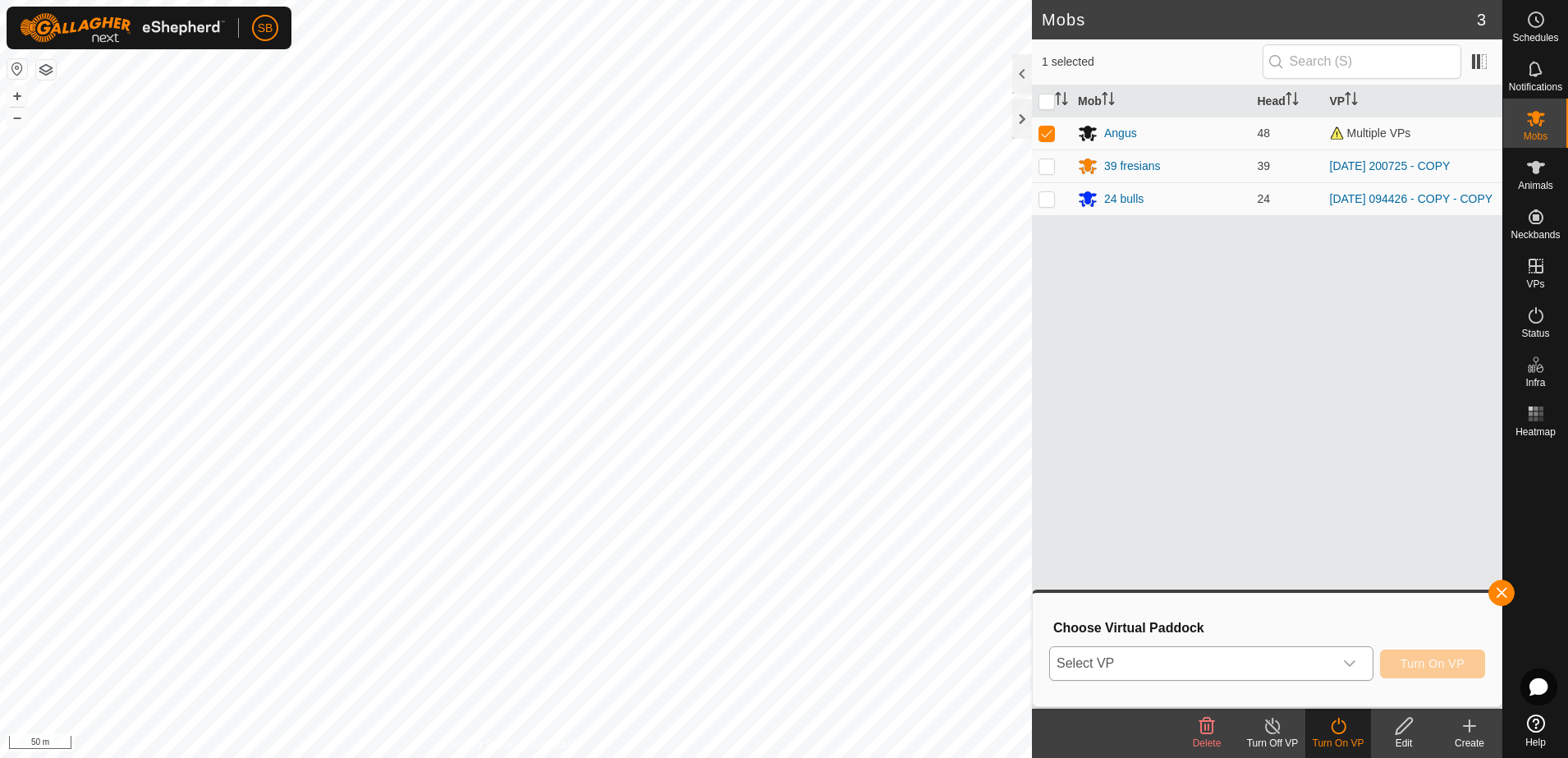
click at [1225, 667] on span "Select VP" at bounding box center [1191, 663] width 283 height 33
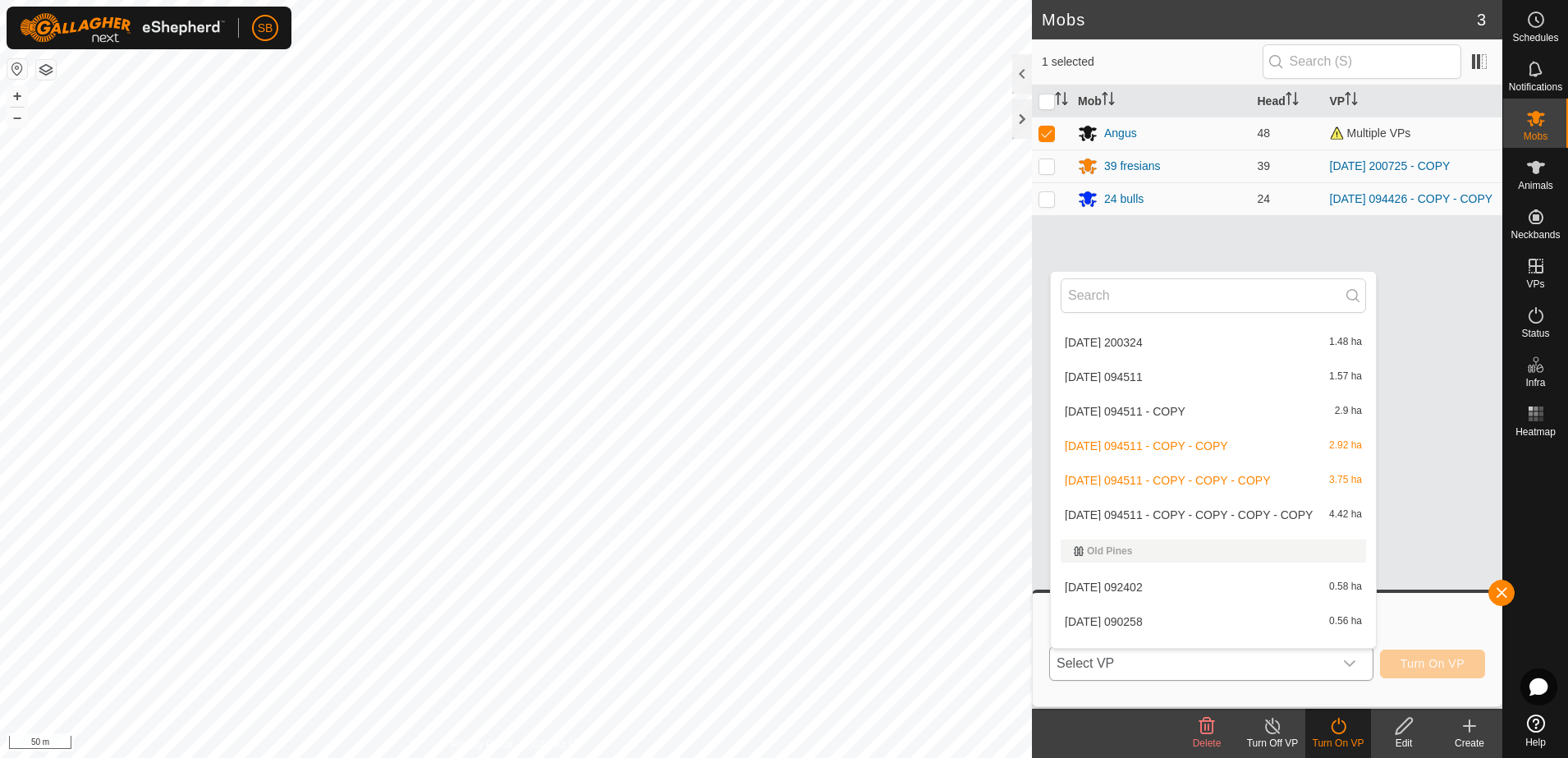
scroll to position [2633, 0]
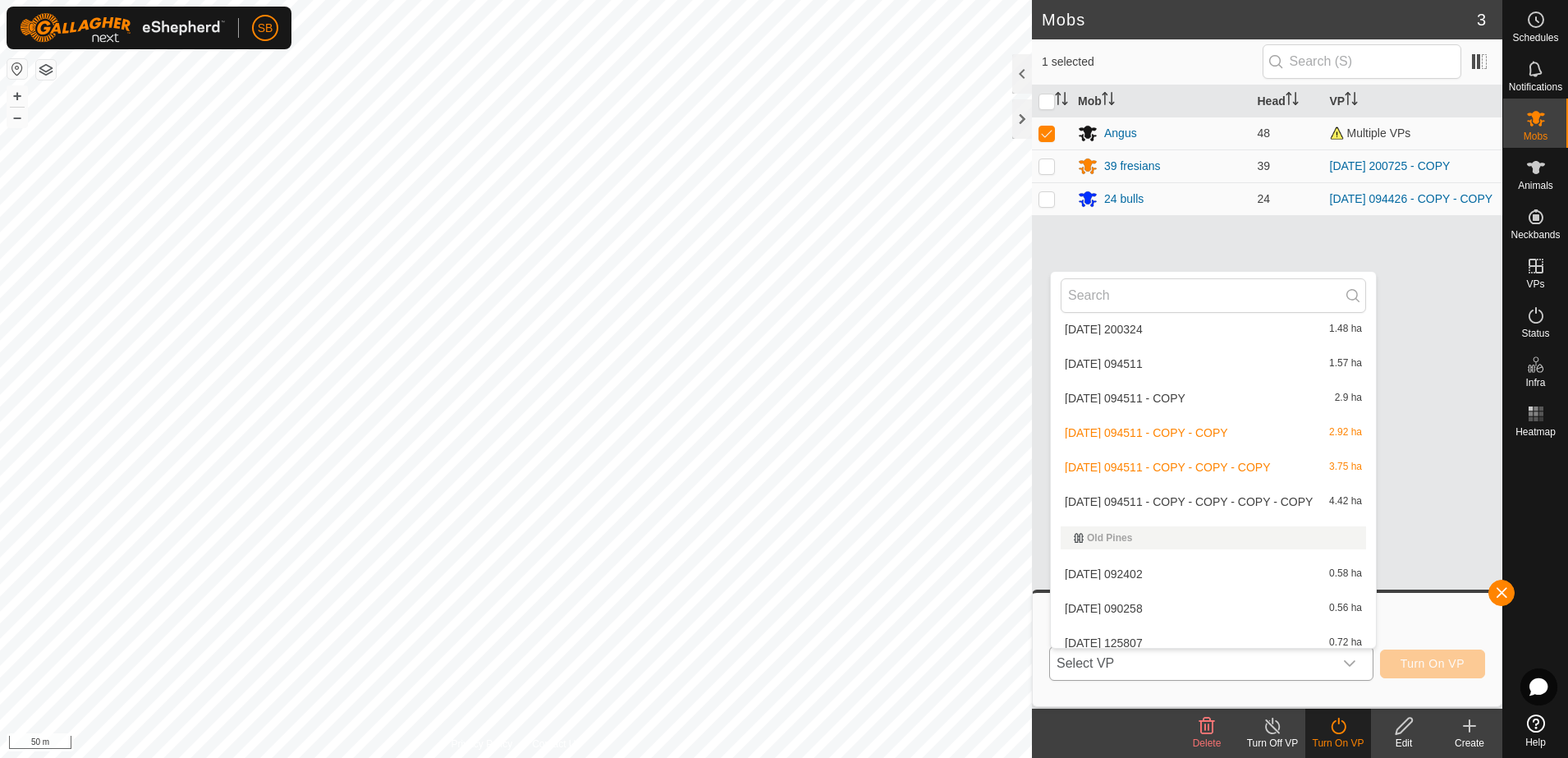
click at [1261, 505] on li "[DATE] 094511 - COPY - COPY - COPY - COPY 4.42 ha" at bounding box center [1213, 502] width 325 height 33
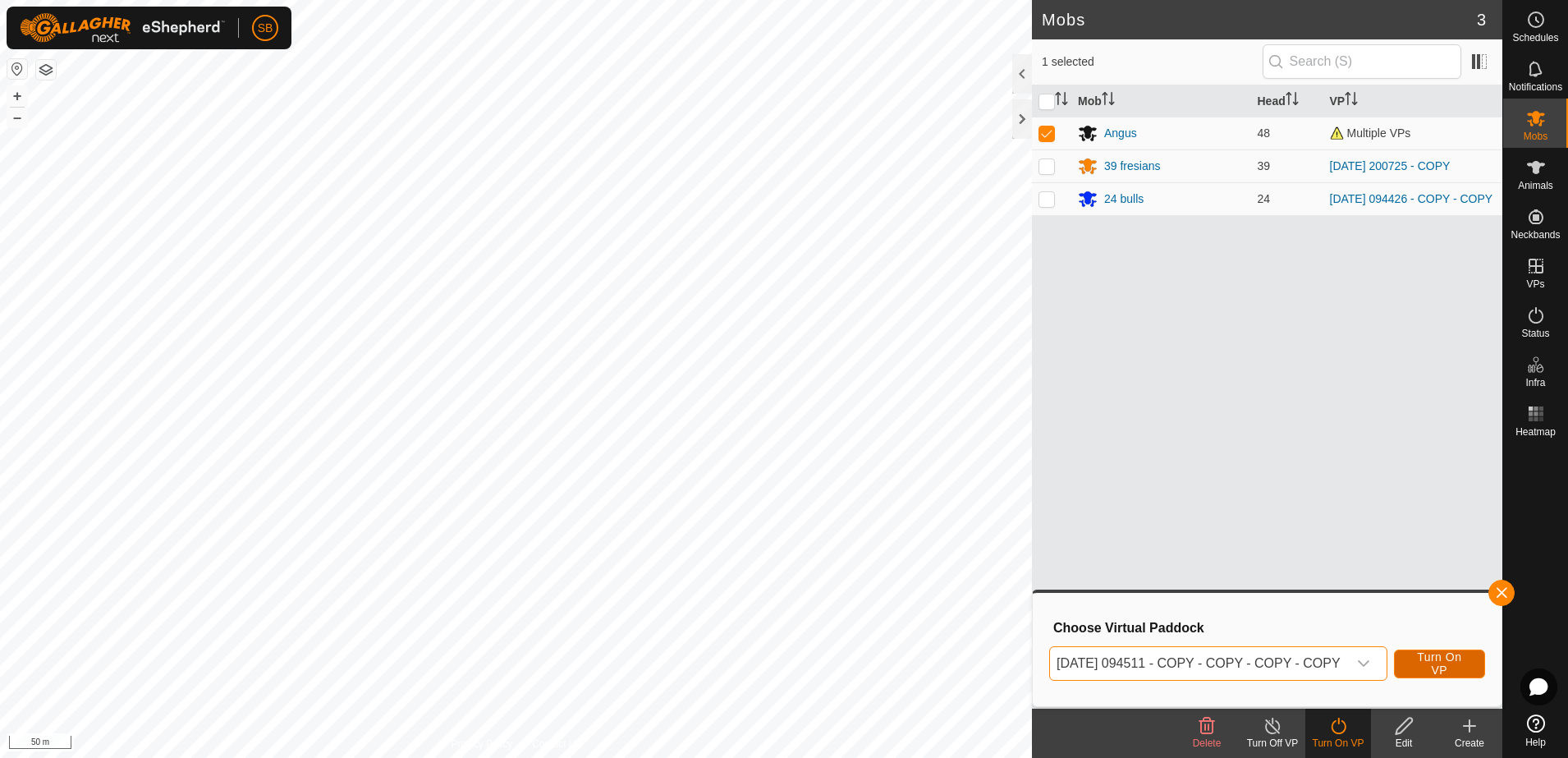
click at [1421, 667] on span "Turn On VP" at bounding box center [1439, 663] width 50 height 26
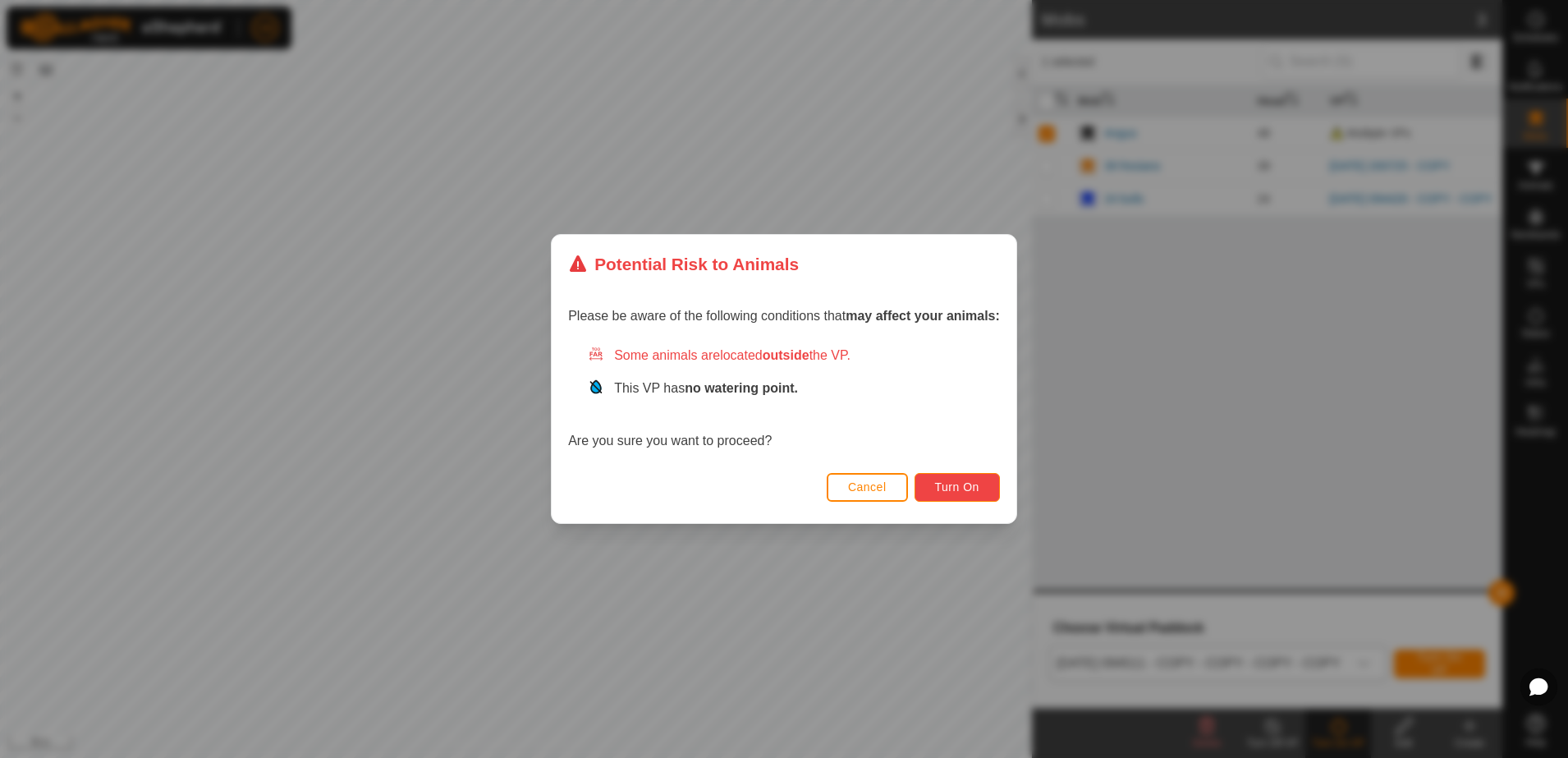
click at [958, 490] on span "Turn On" at bounding box center [957, 487] width 44 height 13
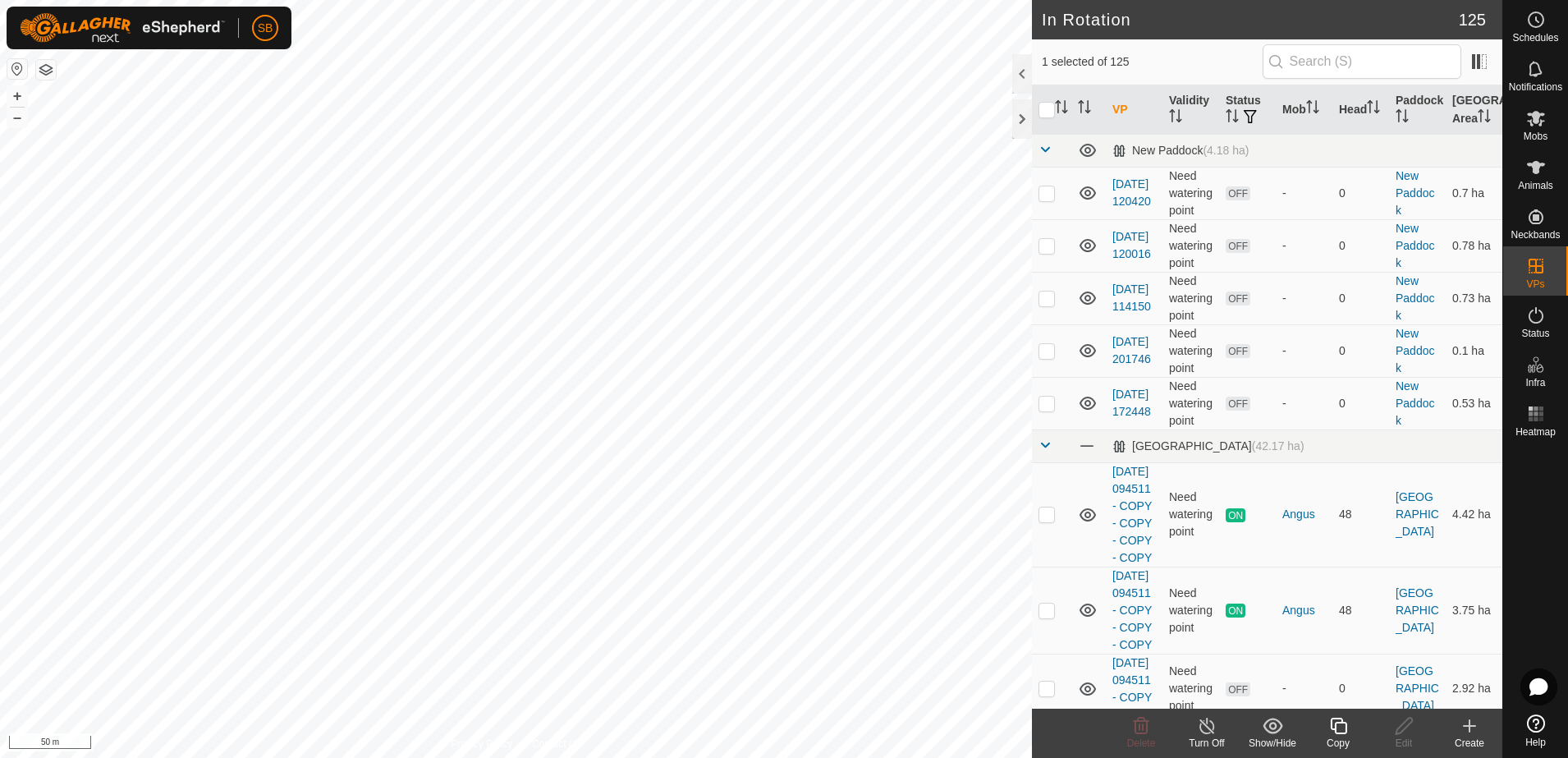
click at [1343, 730] on icon at bounding box center [1338, 726] width 21 height 20
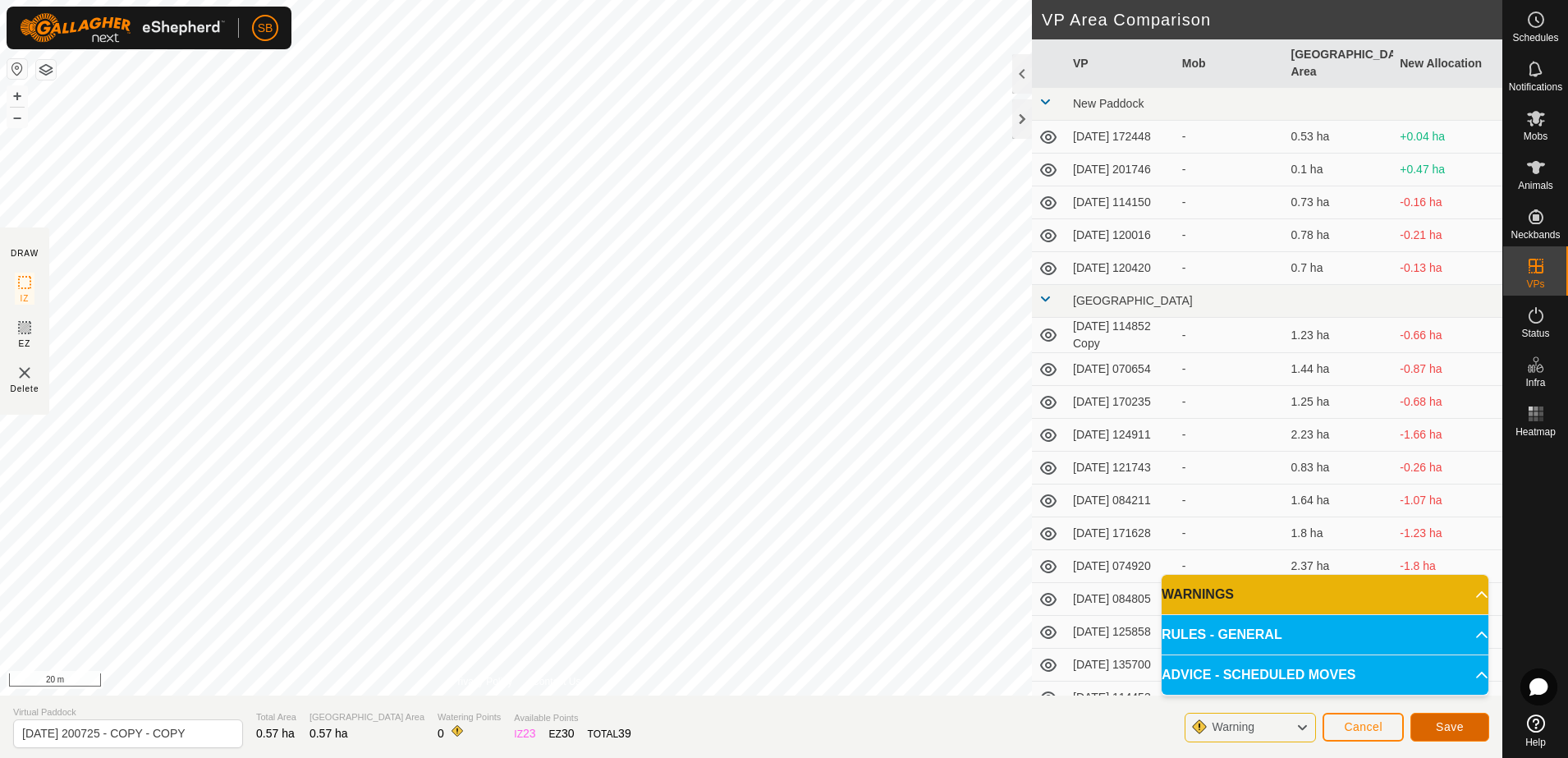
click at [1453, 723] on span "Save" at bounding box center [1450, 727] width 28 height 13
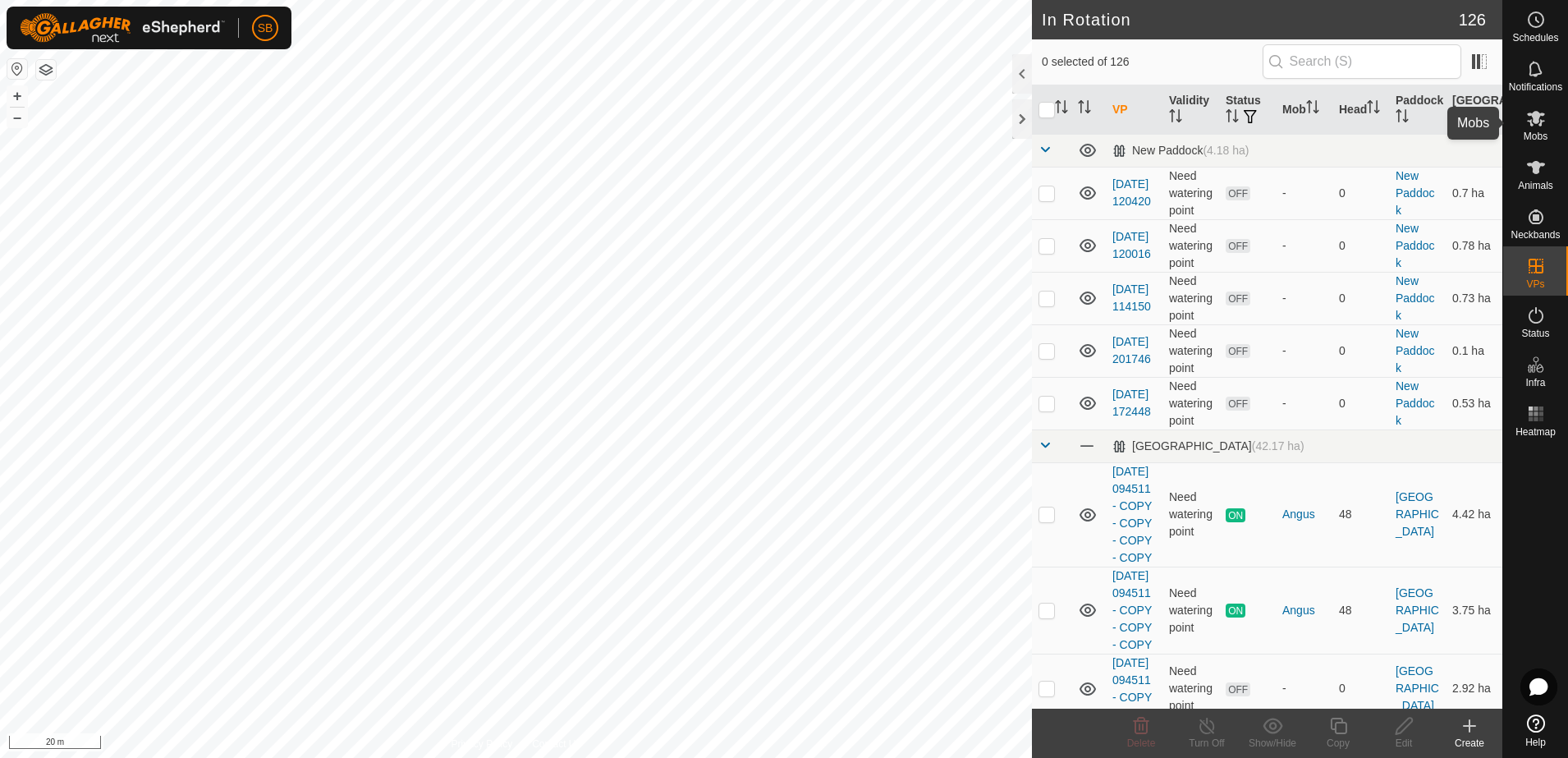
click at [1539, 132] on span "Mobs" at bounding box center [1535, 136] width 24 height 10
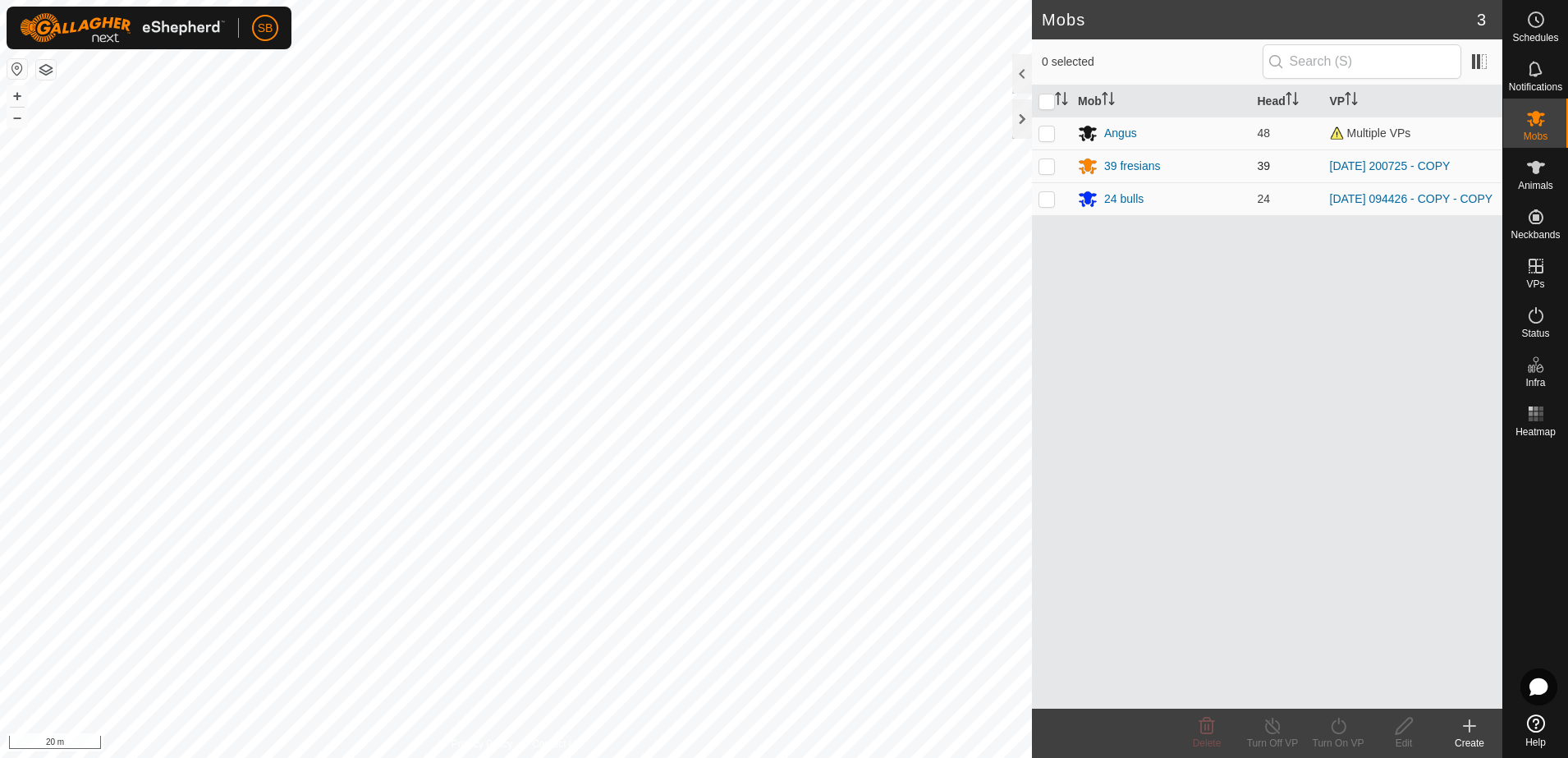
click at [1049, 164] on p-checkbox at bounding box center [1046, 166] width 16 height 13
checkbox input "true"
click at [1335, 739] on div "Turn On VP" at bounding box center [1338, 743] width 66 height 15
click at [1337, 695] on link "Now" at bounding box center [1387, 690] width 162 height 33
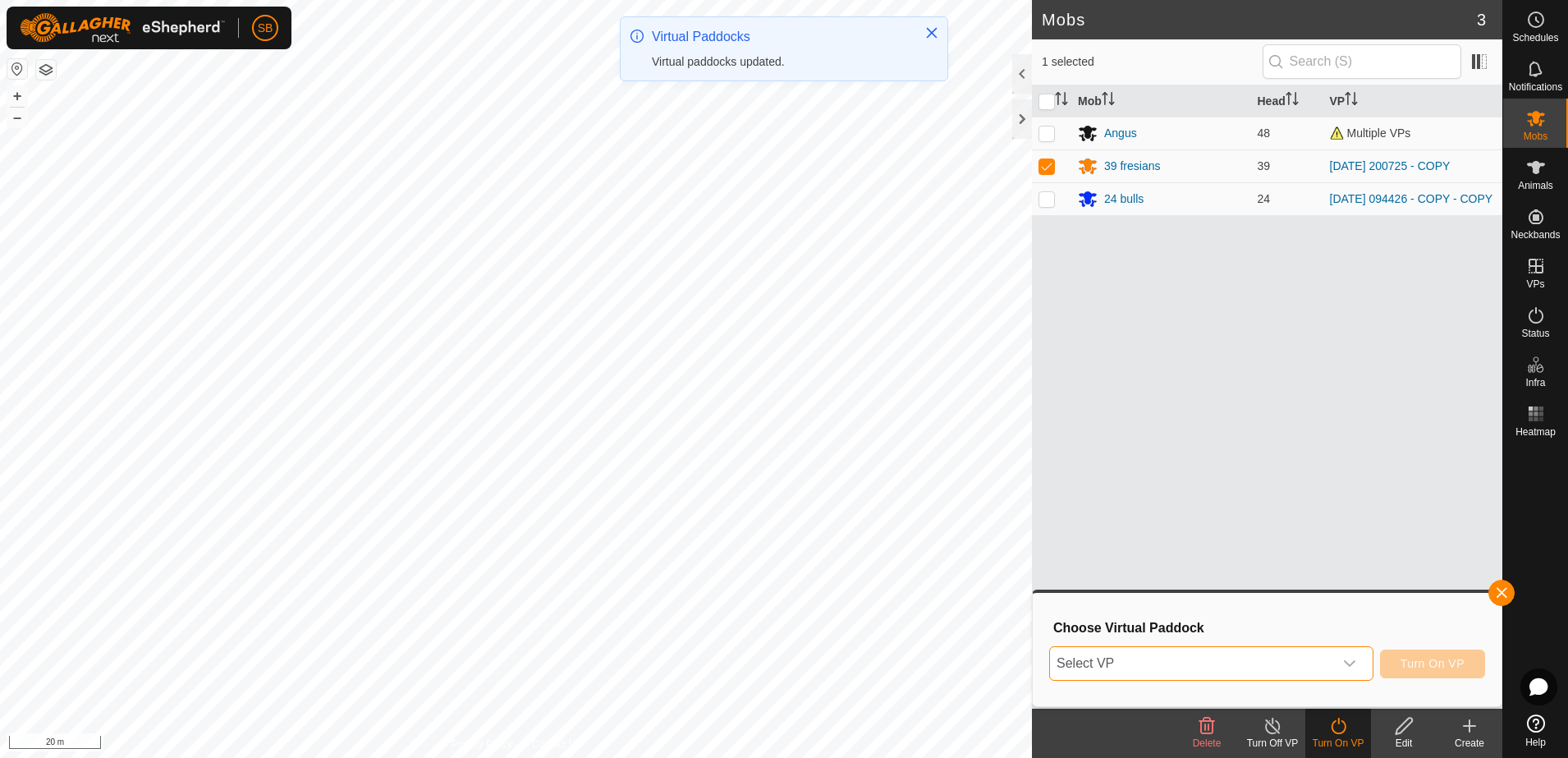
click at [1321, 673] on span "Select VP" at bounding box center [1191, 663] width 283 height 33
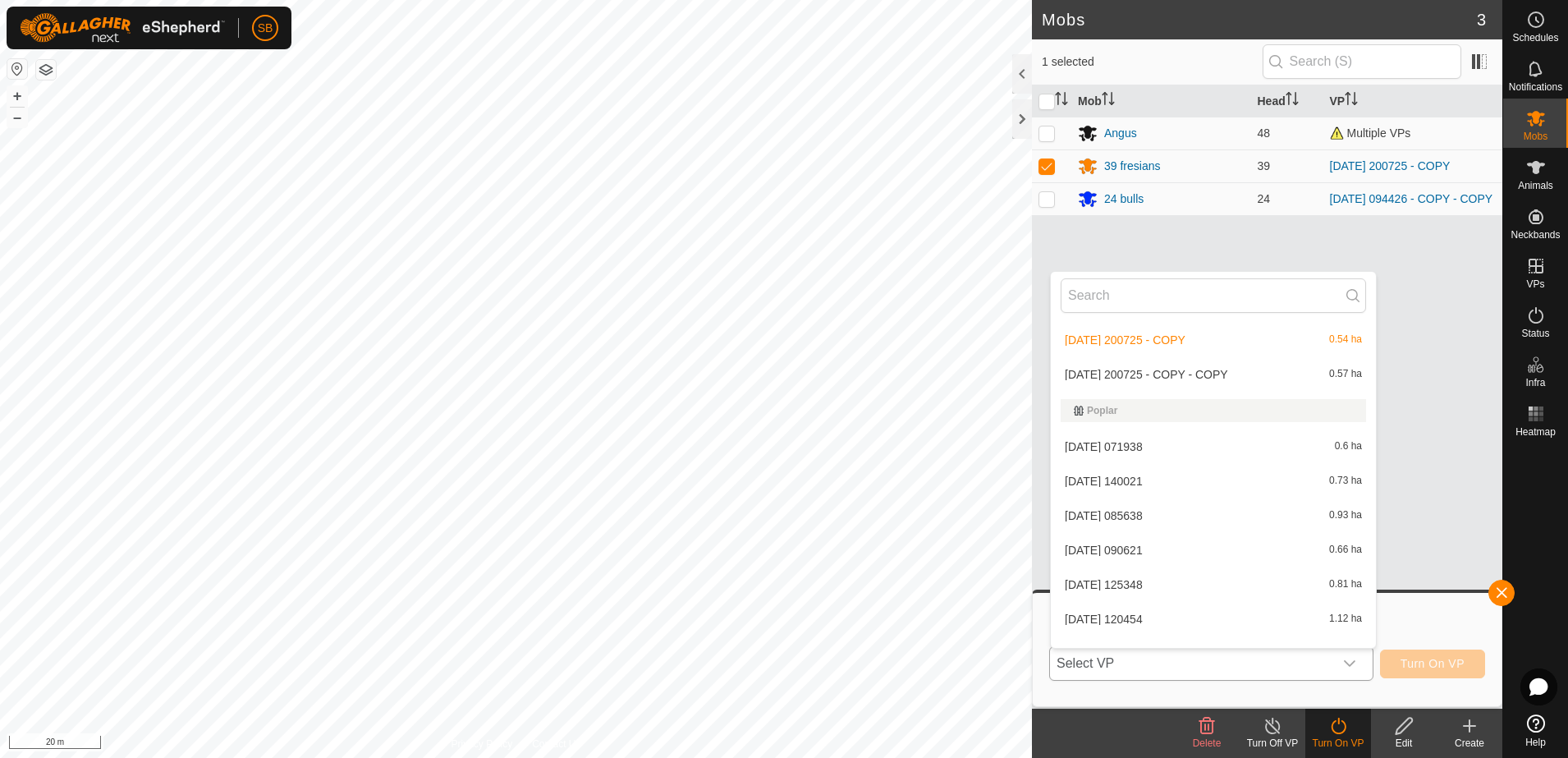
scroll to position [3355, 0]
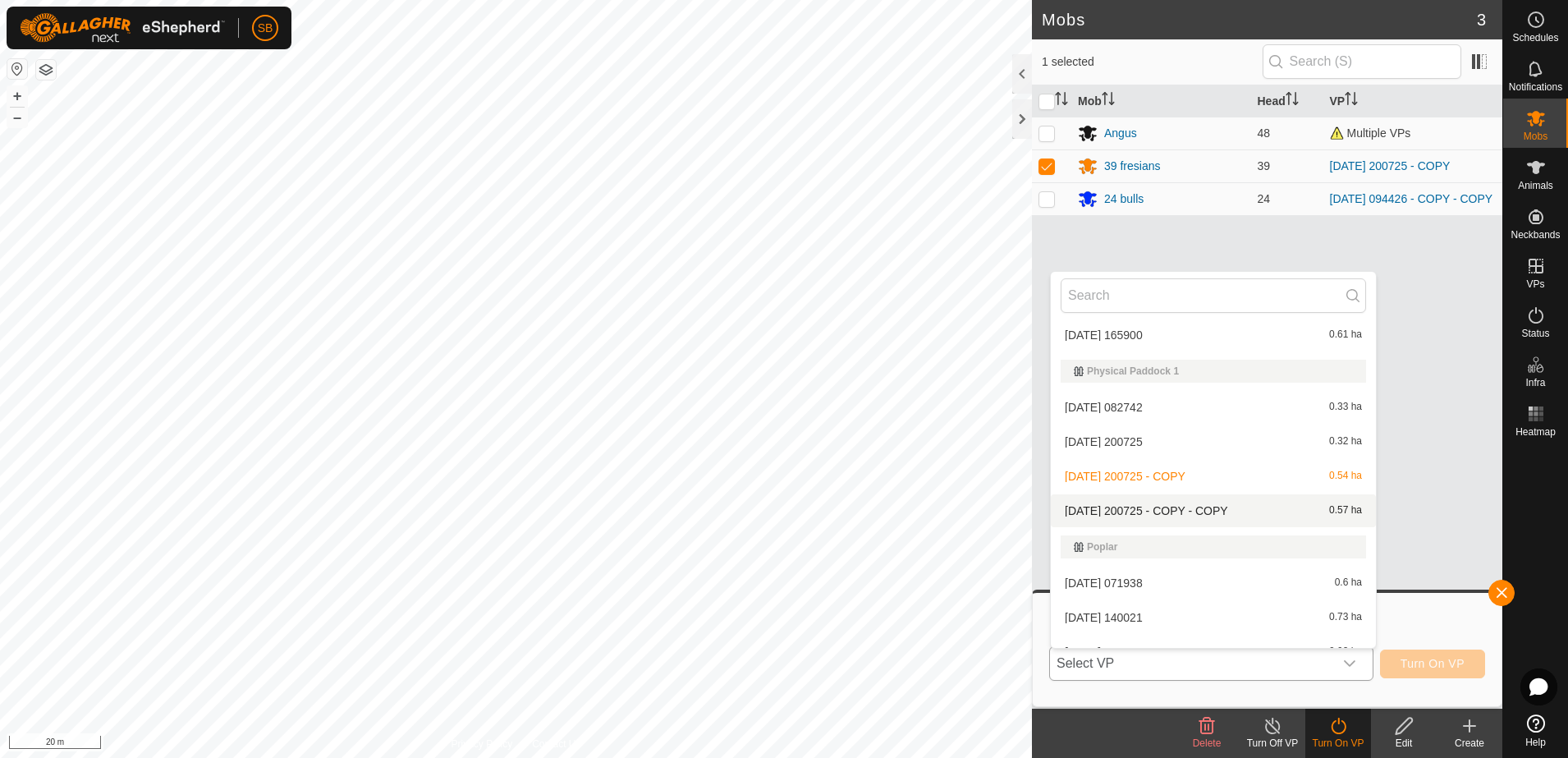
click at [1162, 504] on li "[DATE] 200725 - COPY - COPY 0.57 ha" at bounding box center [1213, 511] width 325 height 33
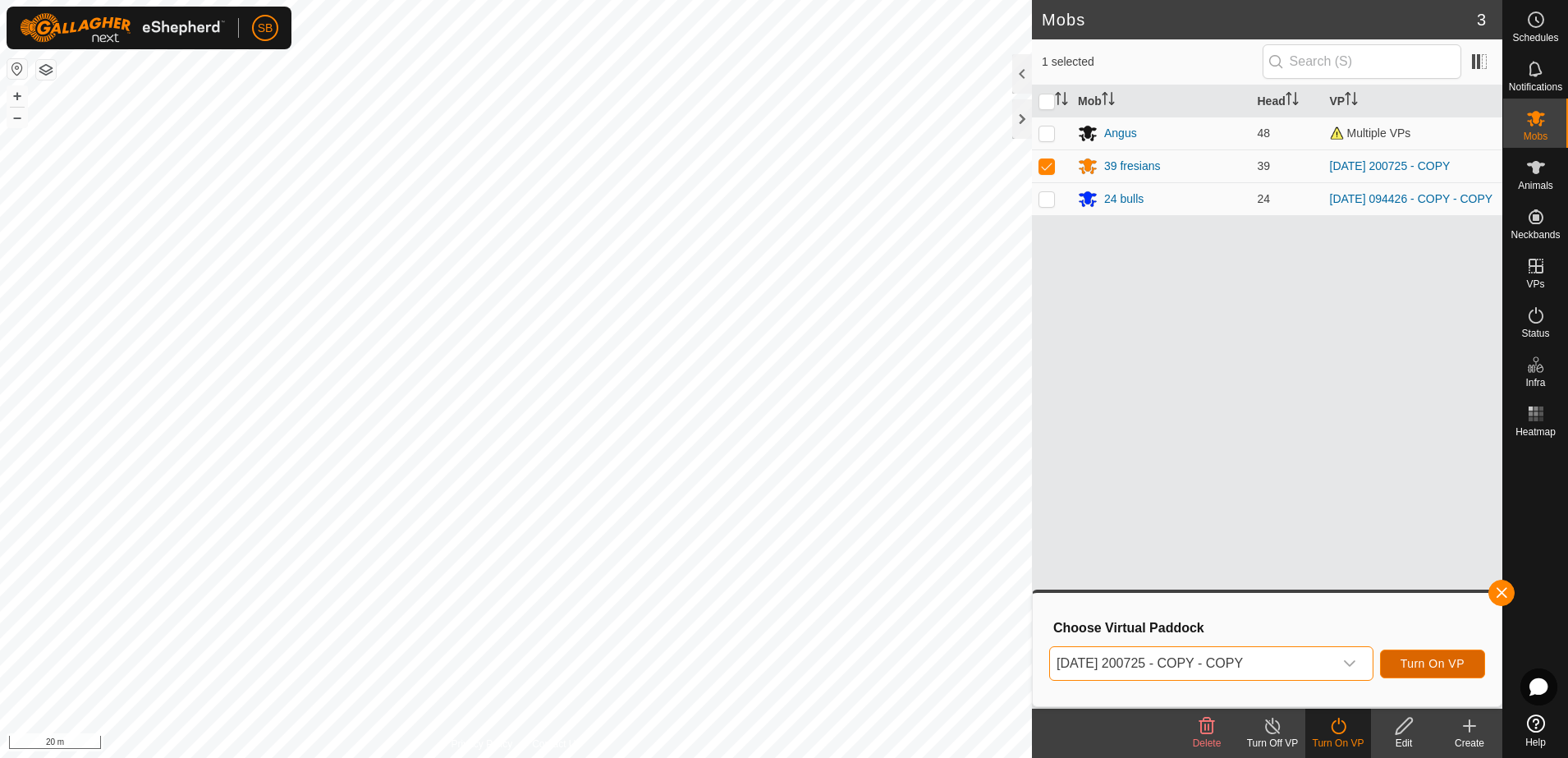
click at [1418, 660] on span "Turn On VP" at bounding box center [1433, 663] width 64 height 13
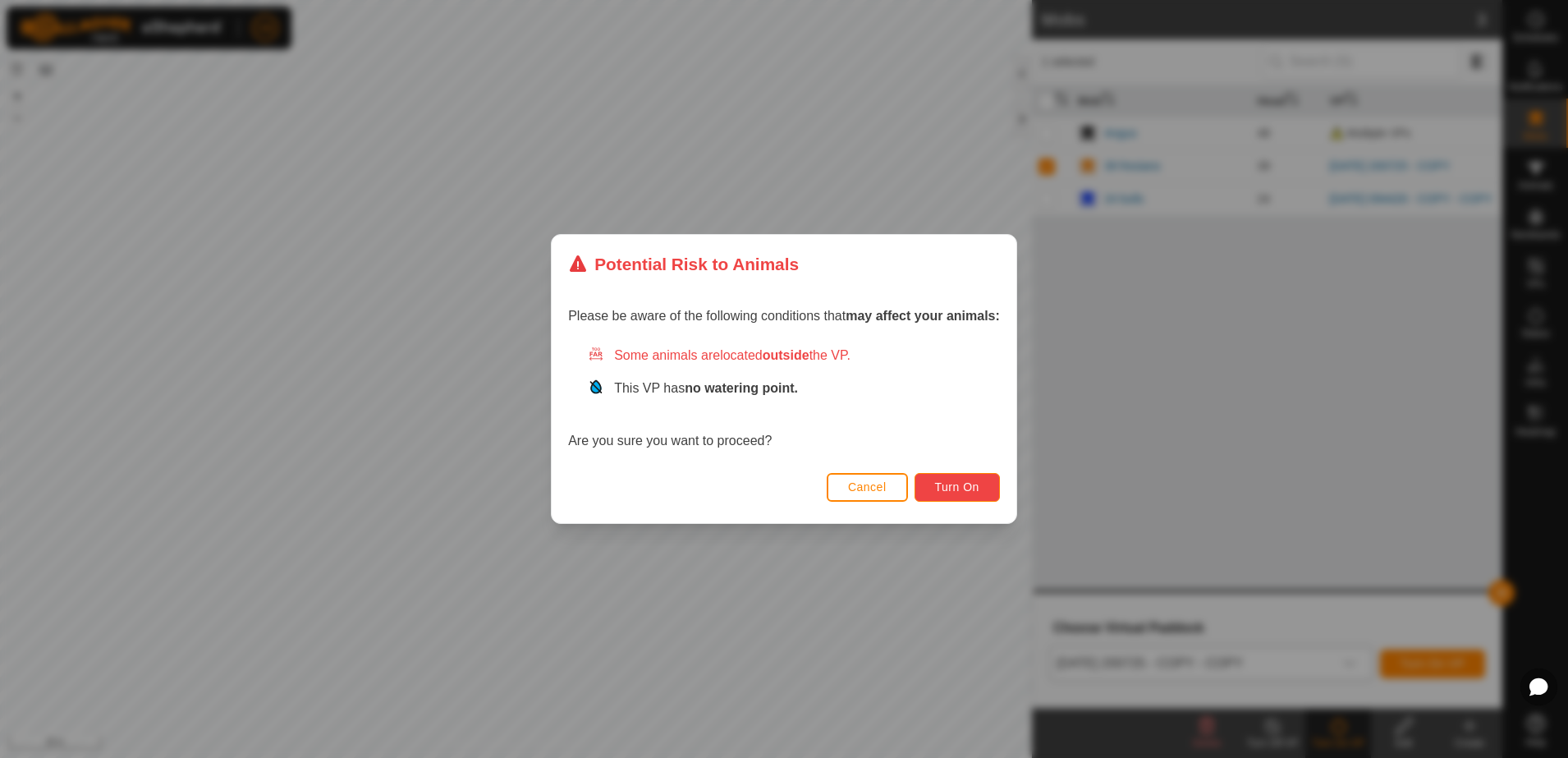
click at [950, 487] on span "Turn On" at bounding box center [957, 487] width 44 height 13
